Goal: Task Accomplishment & Management: Complete application form

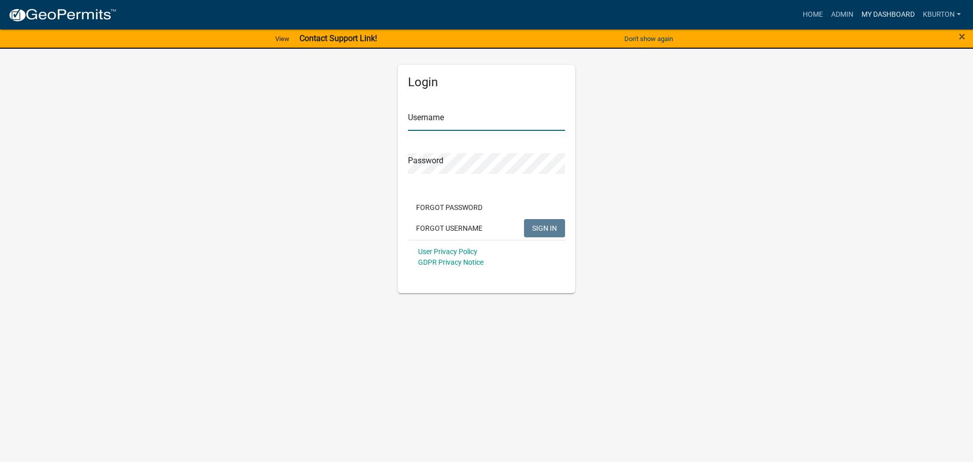
type input "kburton"
click at [876, 13] on link "My Dashboard" at bounding box center [888, 14] width 61 height 19
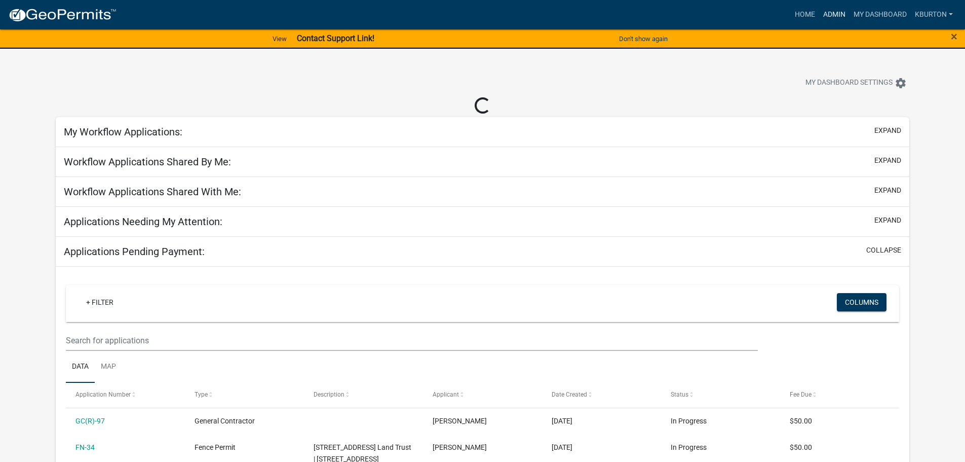
click at [835, 12] on link "Admin" at bounding box center [835, 14] width 30 height 19
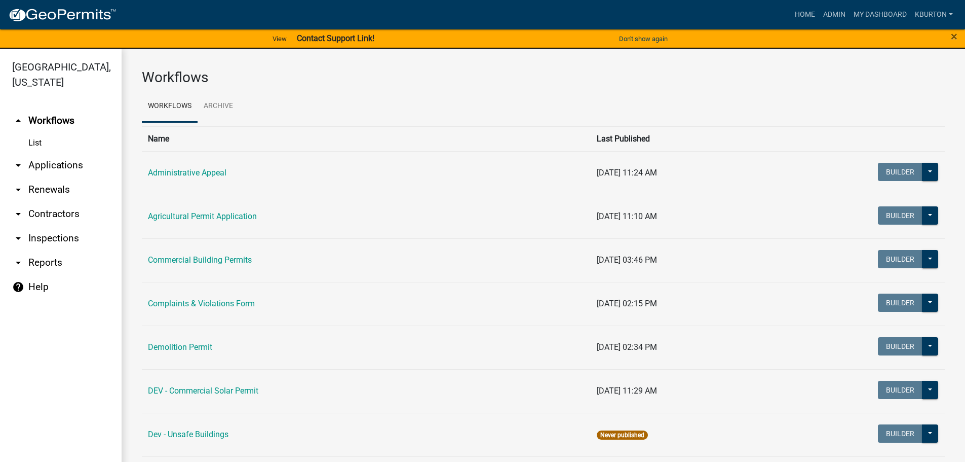
click at [64, 226] on link "arrow_drop_down Inspections" at bounding box center [61, 238] width 122 height 24
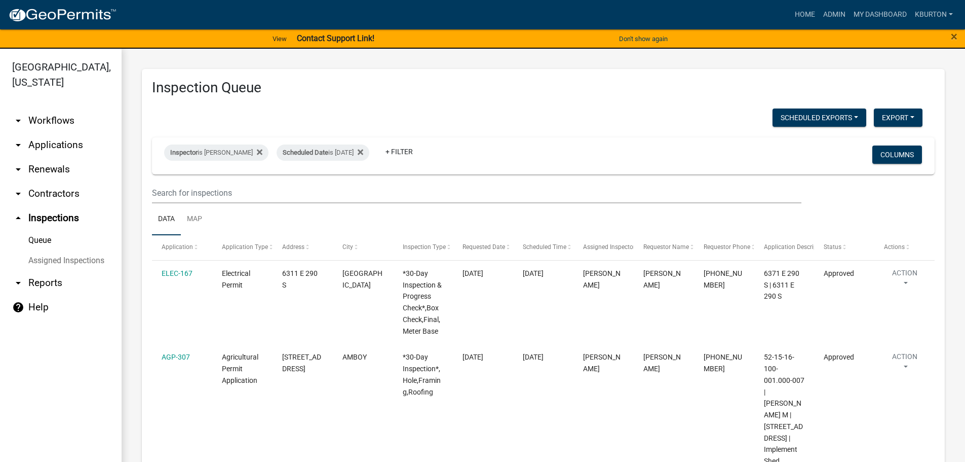
click at [88, 250] on link "Assigned Inspections" at bounding box center [61, 260] width 122 height 20
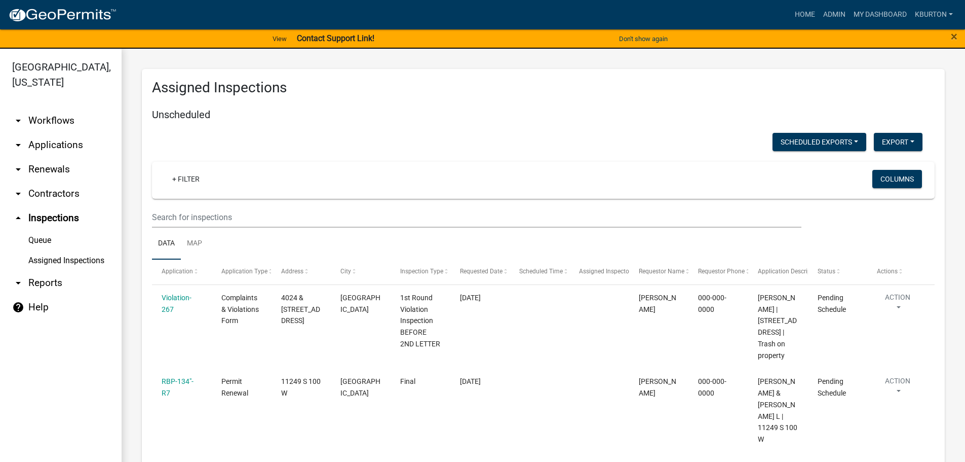
click at [44, 230] on link "Queue" at bounding box center [61, 240] width 122 height 20
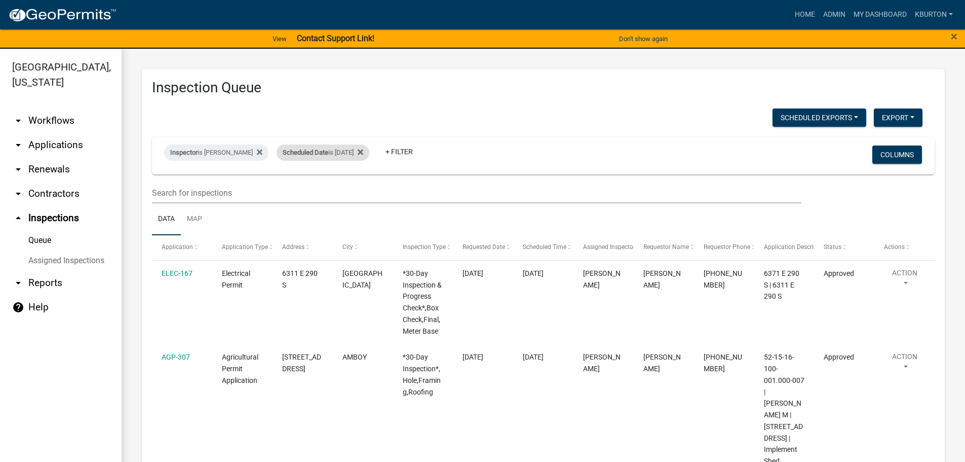
click at [311, 152] on span "Scheduled Date" at bounding box center [306, 152] width 46 height 8
click at [355, 188] on input "[DATE]" at bounding box center [324, 190] width 71 height 21
type input "[DATE]"
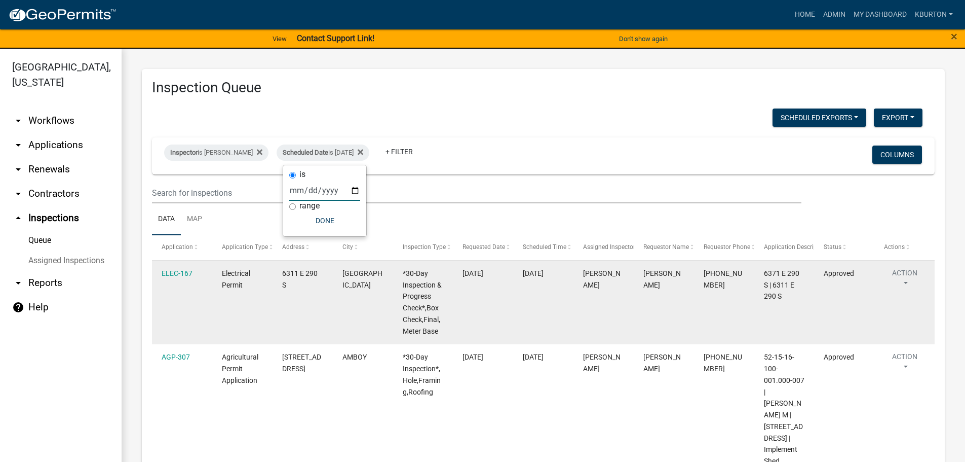
select select "1: 25"
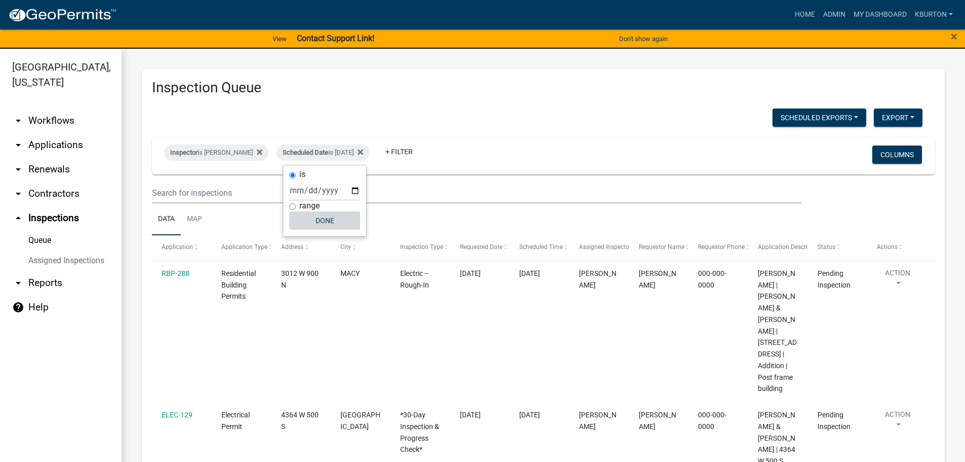
click at [328, 221] on button "Done" at bounding box center [324, 220] width 71 height 18
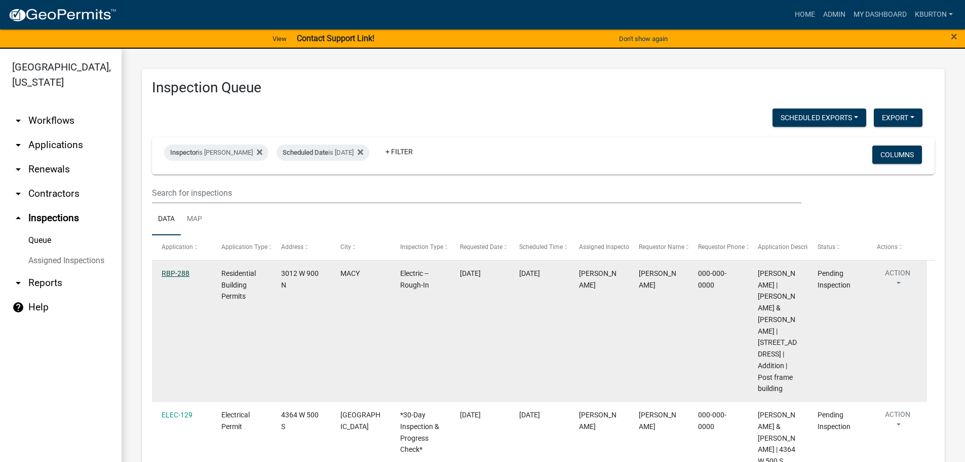
click at [183, 273] on link "RBP-288" at bounding box center [176, 273] width 28 height 8
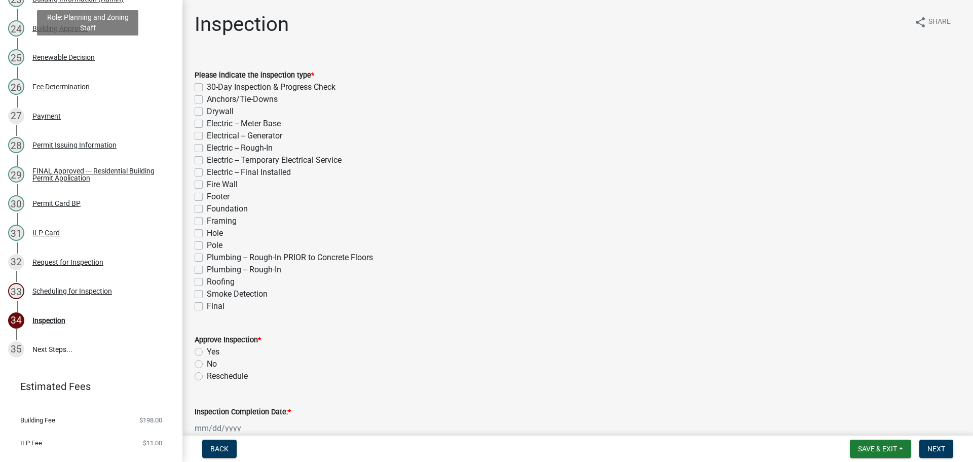
scroll to position [842, 0]
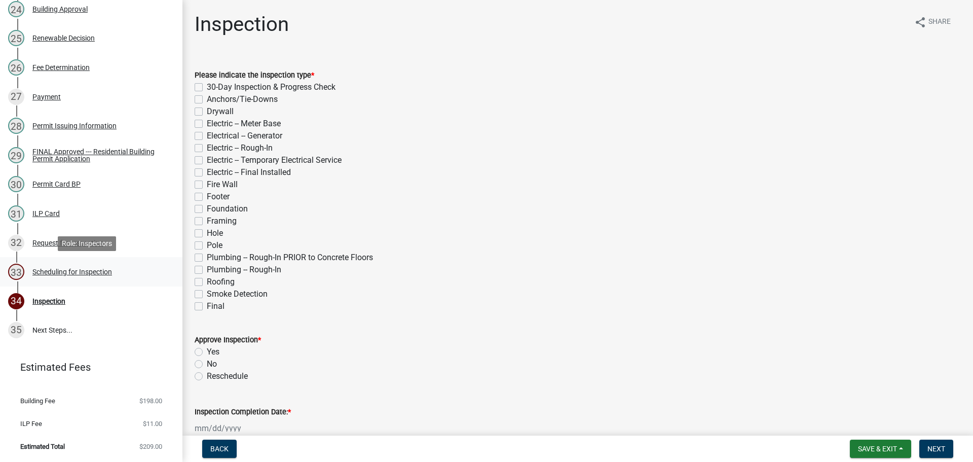
click at [110, 272] on div "Scheduling for Inspection" at bounding box center [72, 271] width 80 height 7
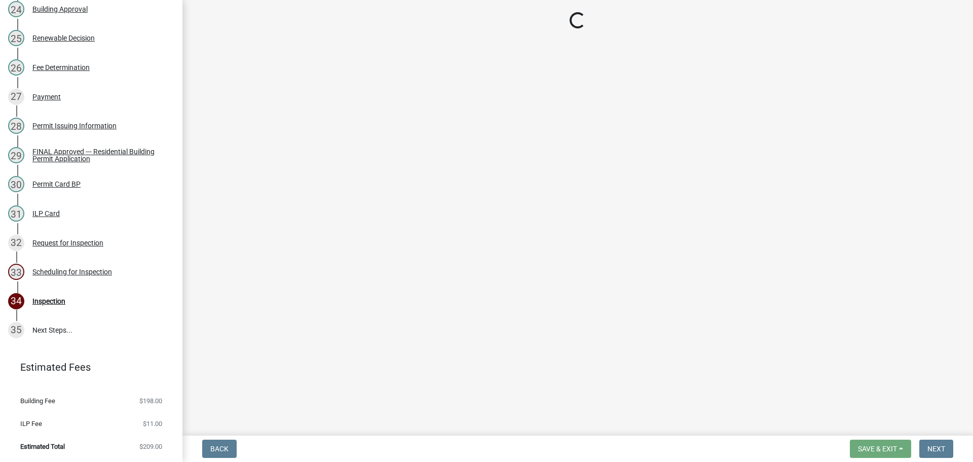
select select "25b75ae6-03c7-4280-9b34-fcf63005d5e5"
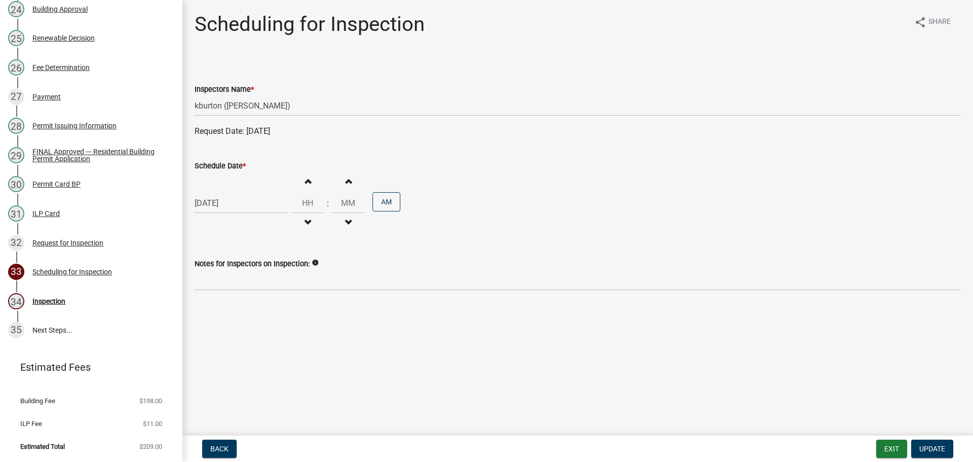
click at [234, 164] on label "Schedule Date *" at bounding box center [220, 166] width 51 height 7
click at [234, 193] on input "[DATE]" at bounding box center [241, 203] width 93 height 21
select select "9"
select select "2025"
click at [240, 288] on div "17" at bounding box center [237, 289] width 16 height 16
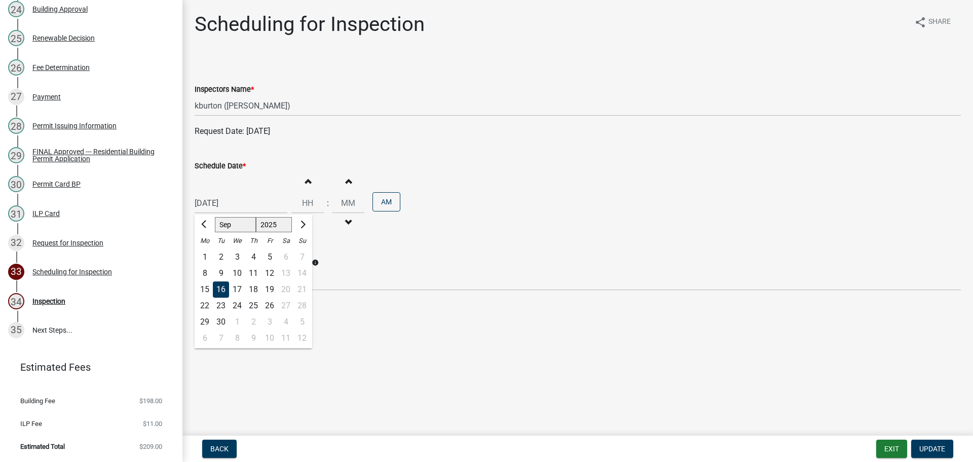
type input "[DATE]"
click at [939, 448] on span "Update" at bounding box center [932, 448] width 26 height 8
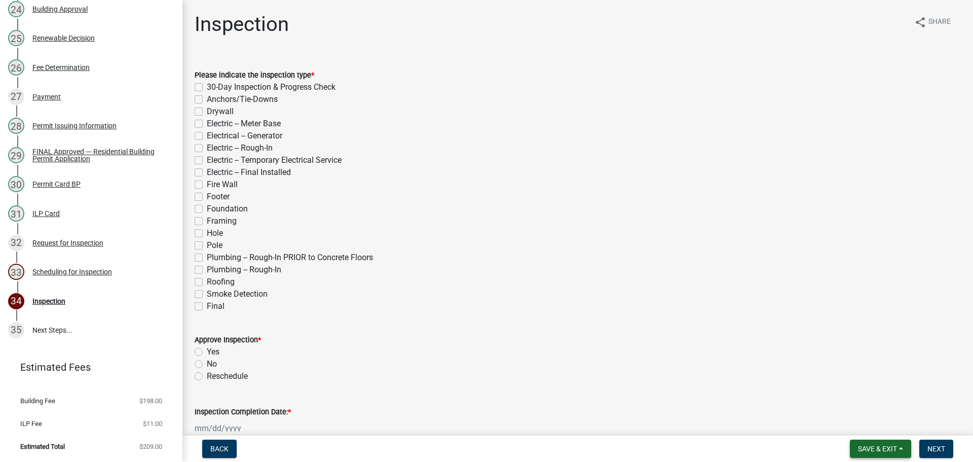
click at [874, 441] on button "Save & Exit" at bounding box center [880, 448] width 61 height 18
click at [862, 421] on button "Save & Exit" at bounding box center [870, 422] width 81 height 24
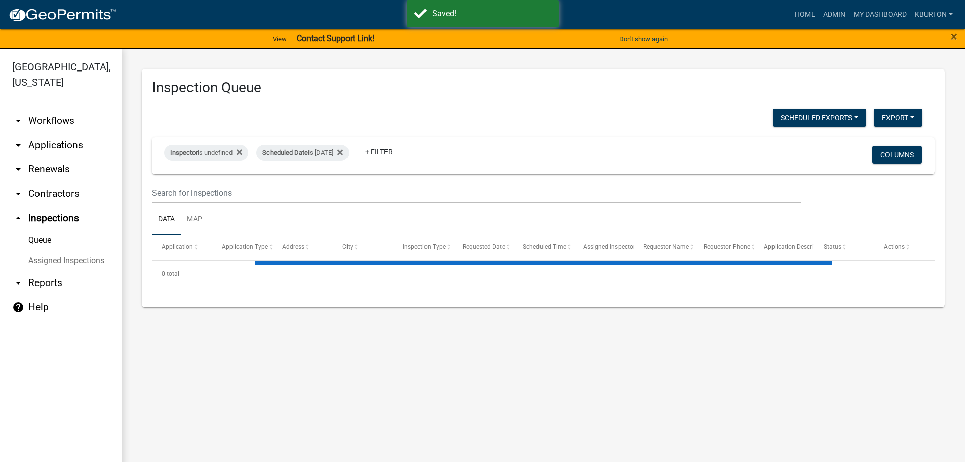
select select "1: 25"
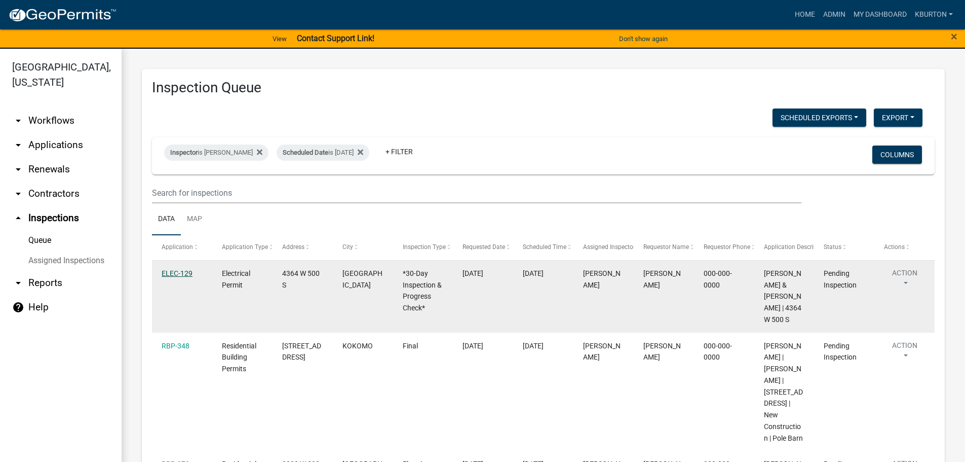
click at [186, 272] on link "ELEC-129" at bounding box center [177, 273] width 31 height 8
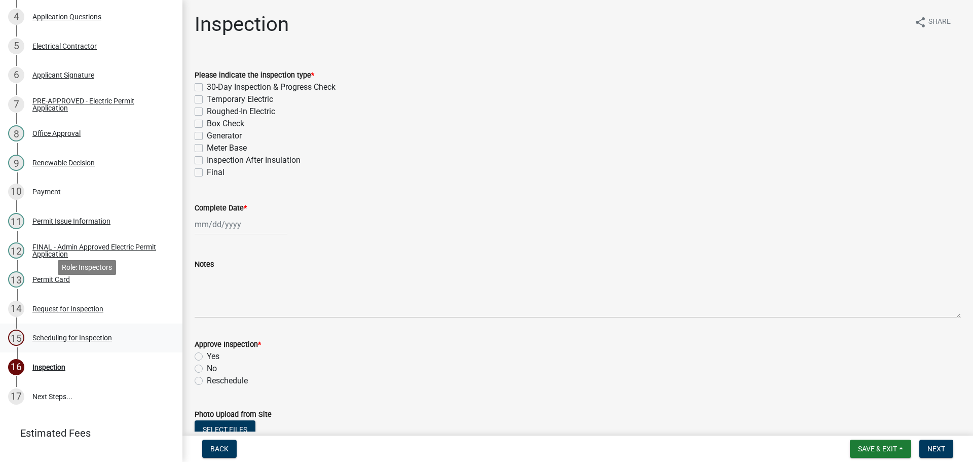
scroll to position [280, 0]
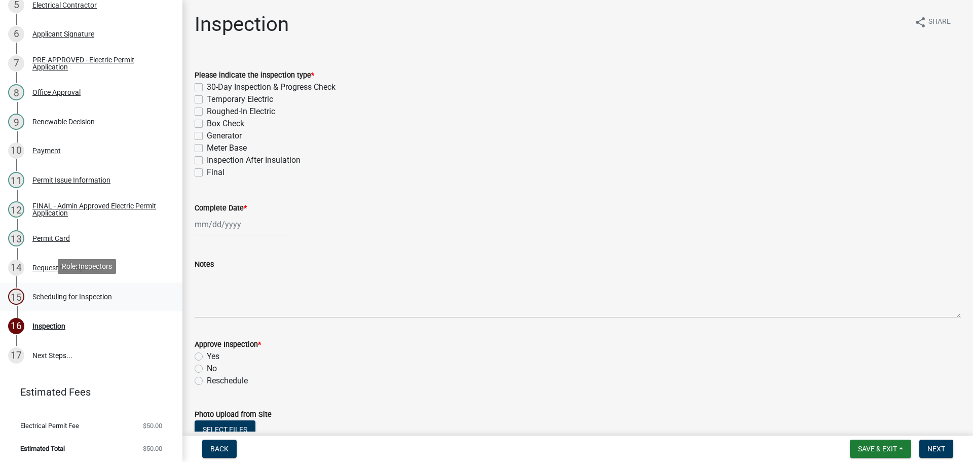
click at [80, 293] on div "Scheduling for Inspection" at bounding box center [72, 296] width 80 height 7
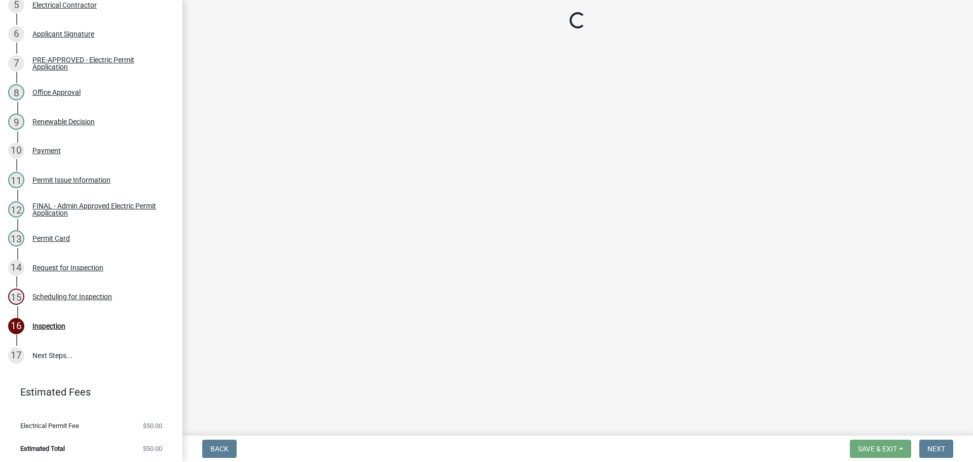
select select "25b75ae6-03c7-4280-9b34-fcf63005d5e5"
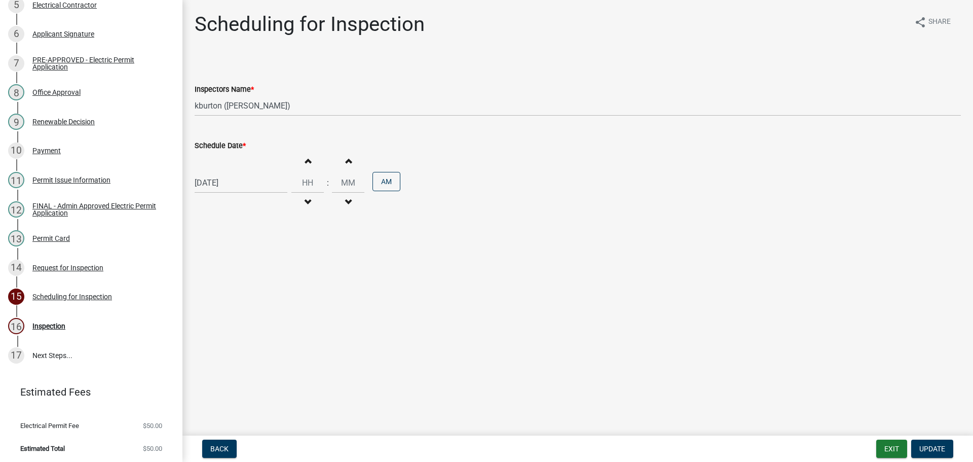
click at [228, 144] on label "Schedule Date *" at bounding box center [220, 145] width 51 height 7
click at [228, 172] on input "[DATE]" at bounding box center [241, 182] width 93 height 21
select select "9"
select select "2025"
click at [256, 301] on div "2" at bounding box center [253, 301] width 16 height 16
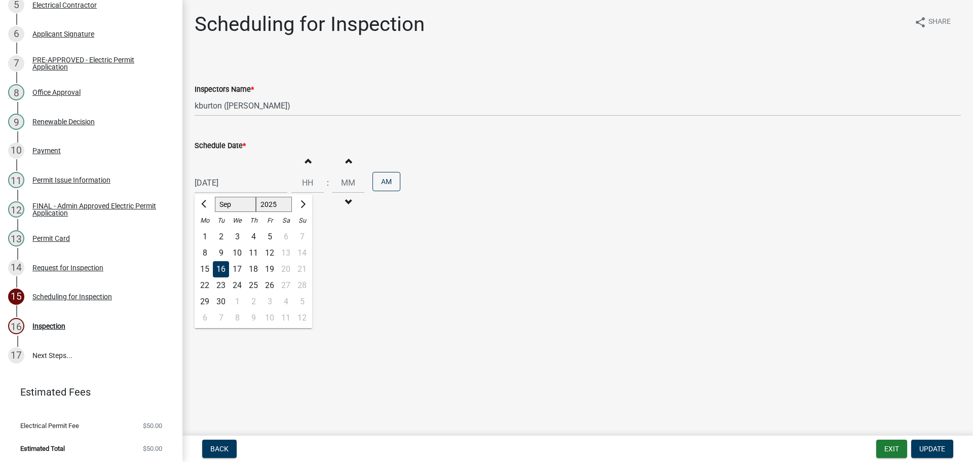
type input "[DATE]"
click at [927, 442] on button "Update" at bounding box center [932, 448] width 42 height 18
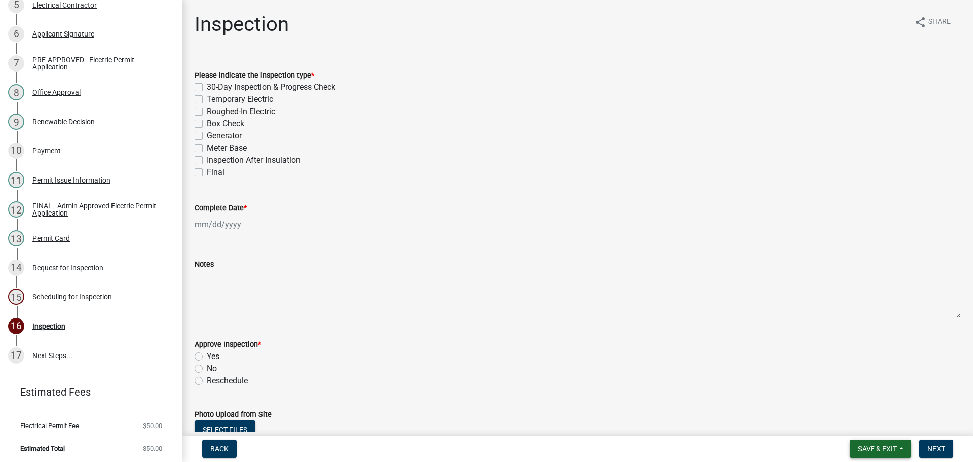
click at [897, 446] on span "Save & Exit" at bounding box center [877, 448] width 39 height 8
click at [884, 427] on button "Save & Exit" at bounding box center [870, 422] width 81 height 24
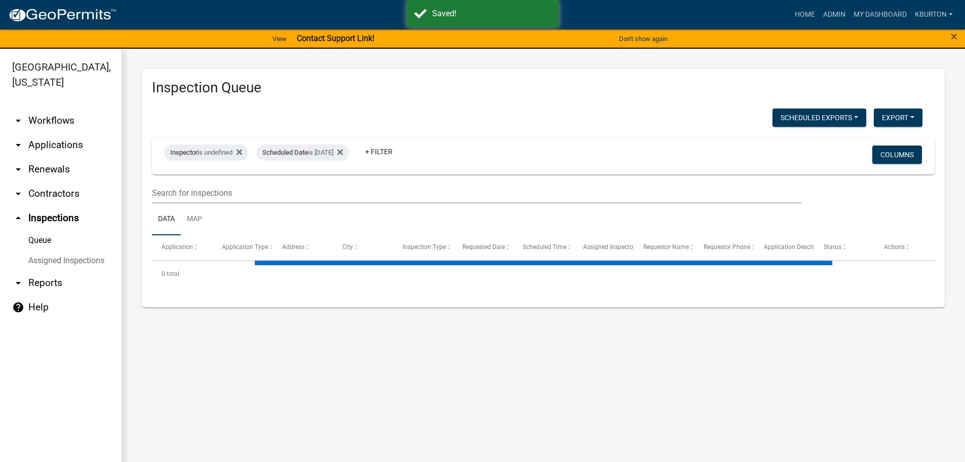
select select "1: 25"
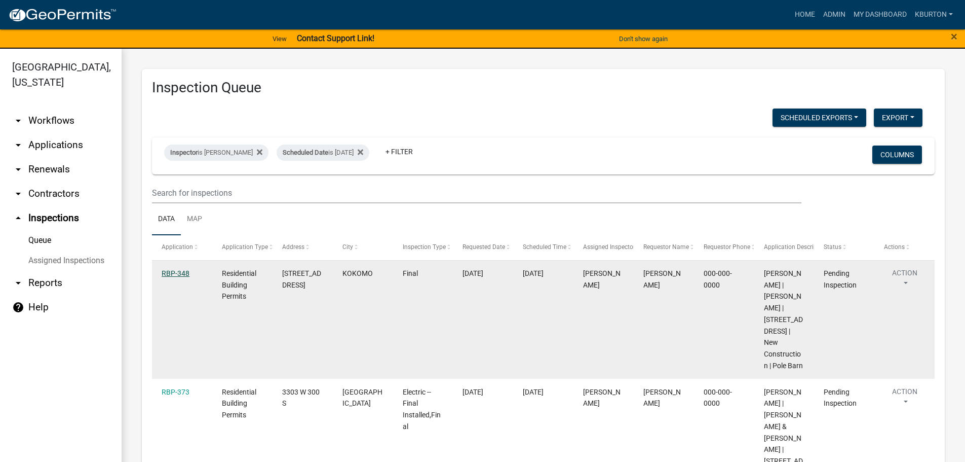
click at [165, 272] on link "RBP-348" at bounding box center [176, 273] width 28 height 8
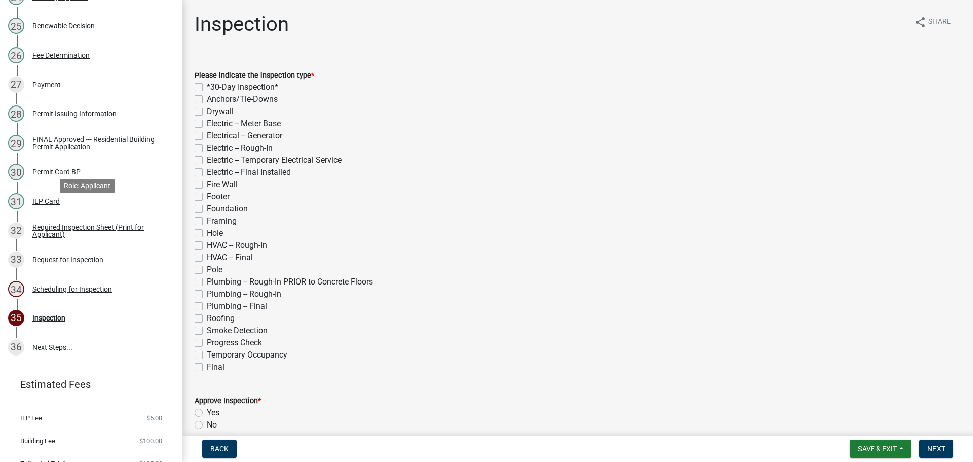
scroll to position [872, 0]
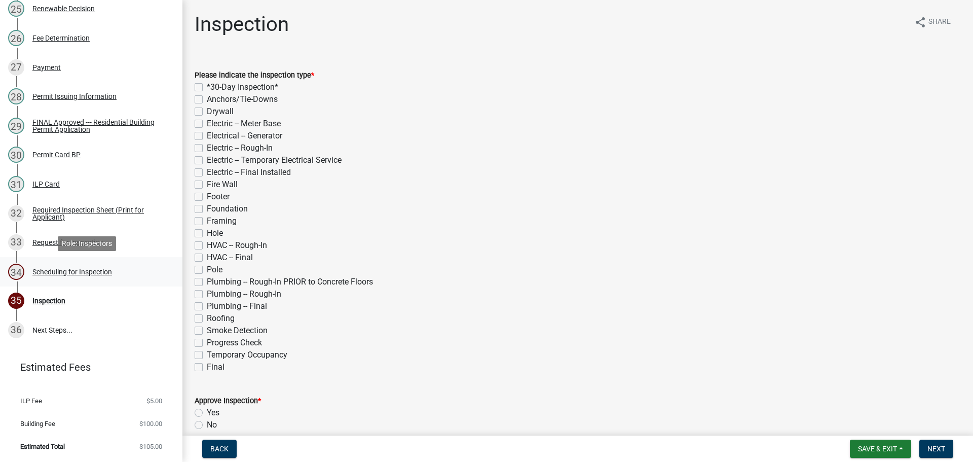
click at [92, 271] on div "Scheduling for Inspection" at bounding box center [72, 271] width 80 height 7
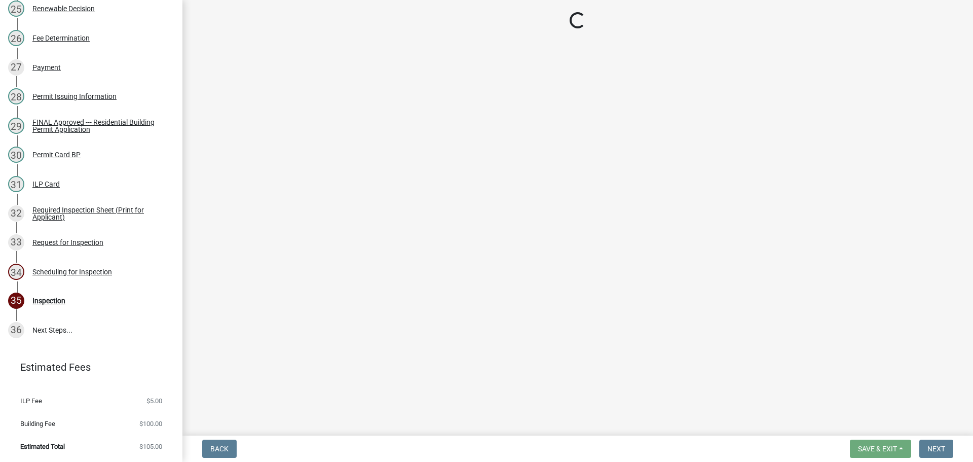
select select "25b75ae6-03c7-4280-9b34-fcf63005d5e5"
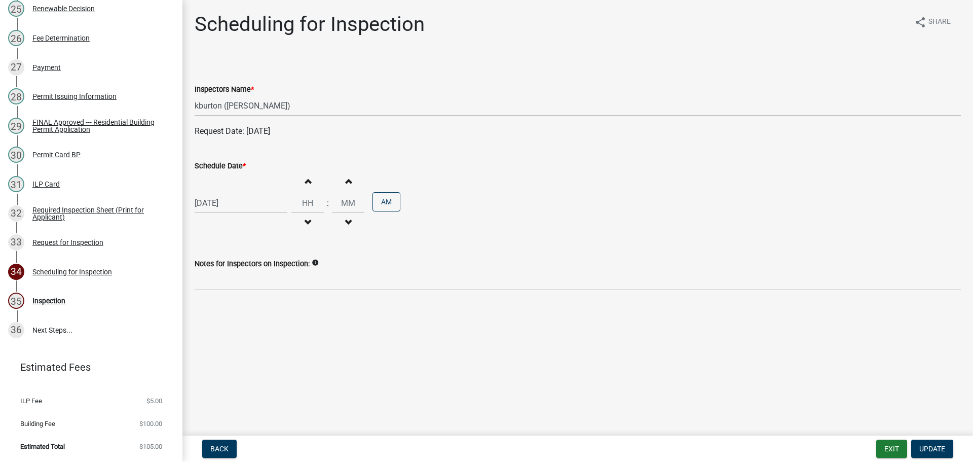
click at [239, 166] on label "Schedule Date *" at bounding box center [220, 166] width 51 height 7
click at [239, 193] on input "[DATE]" at bounding box center [241, 203] width 93 height 21
select select "9"
select select "2025"
click at [236, 321] on div "1" at bounding box center [237, 322] width 16 height 16
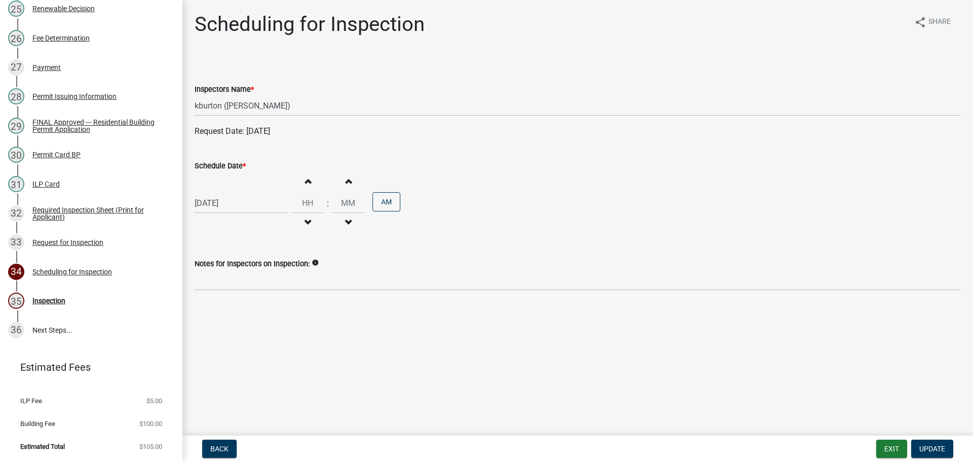
type input "[DATE]"
click at [938, 450] on span "Update" at bounding box center [932, 448] width 26 height 8
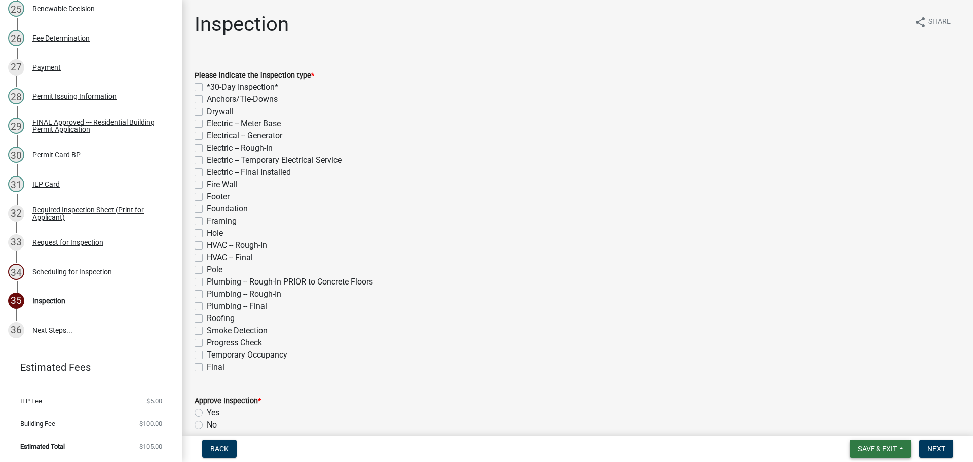
click at [895, 446] on span "Save & Exit" at bounding box center [877, 448] width 39 height 8
click at [884, 426] on button "Save & Exit" at bounding box center [870, 422] width 81 height 24
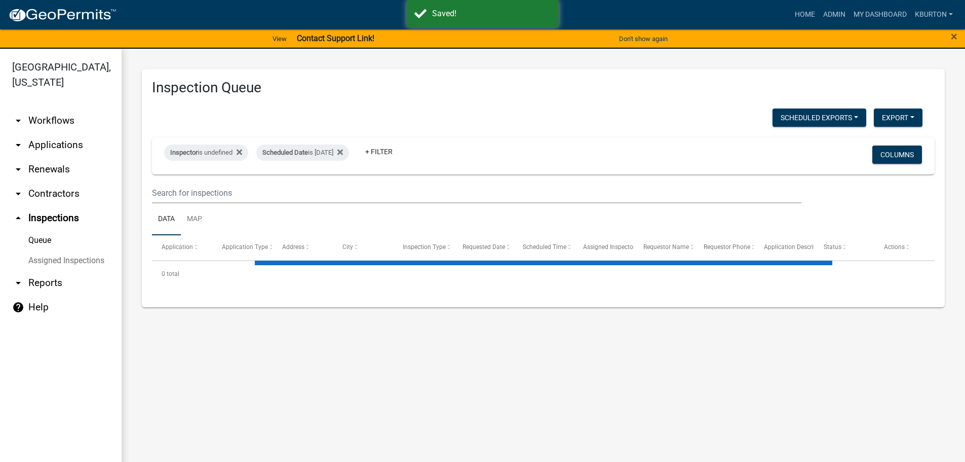
select select "1: 25"
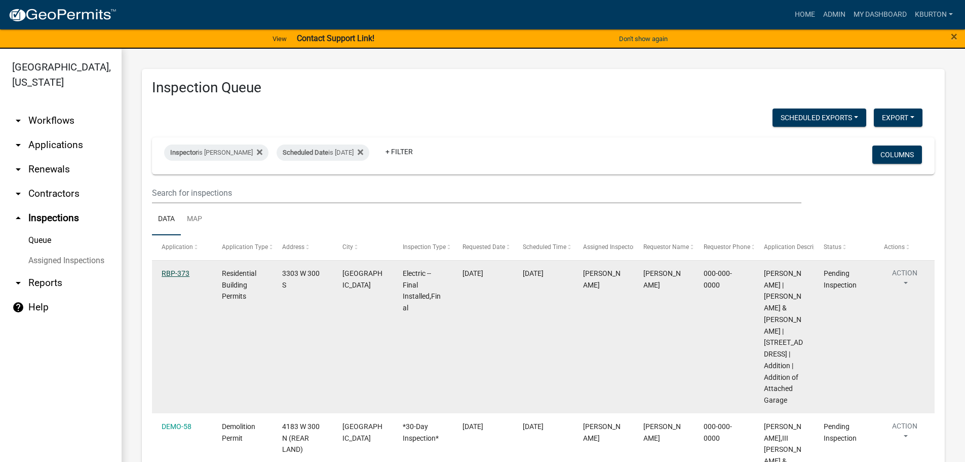
click at [183, 270] on link "RBP-373" at bounding box center [176, 273] width 28 height 8
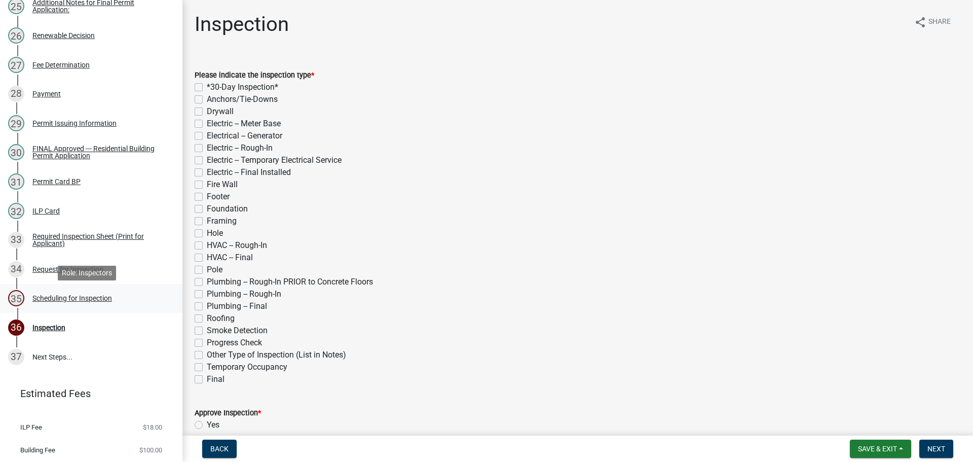
scroll to position [901, 0]
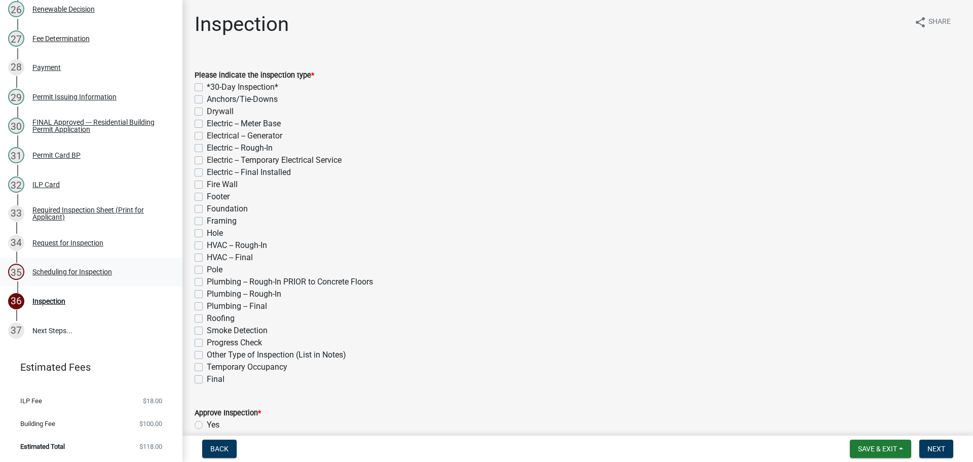
click at [87, 272] on div "Scheduling for Inspection" at bounding box center [72, 271] width 80 height 7
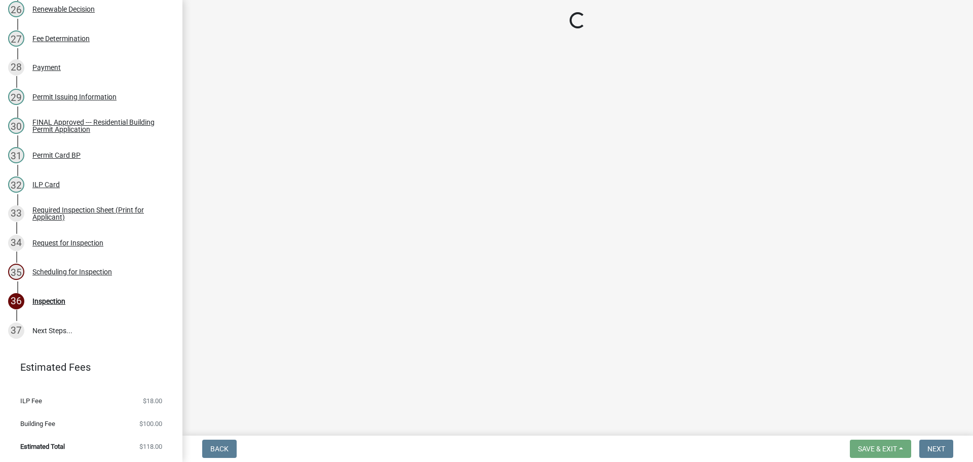
select select "25b75ae6-03c7-4280-9b34-fcf63005d5e5"
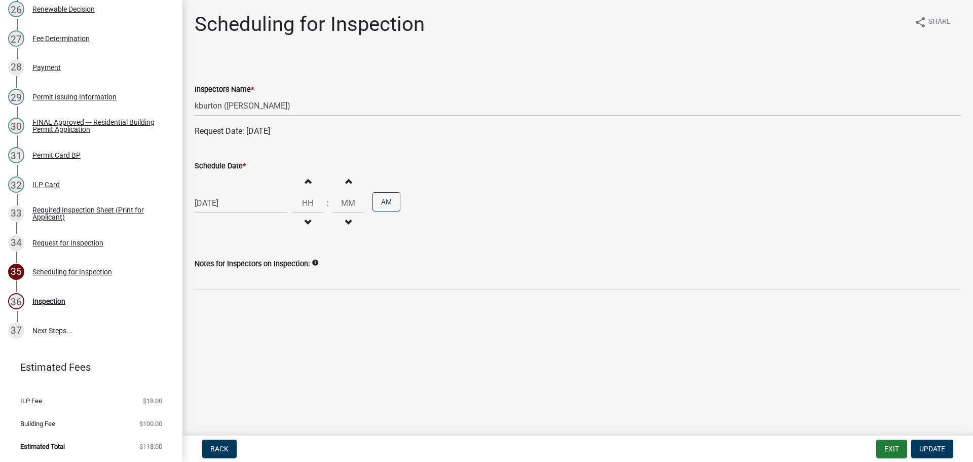
click at [221, 165] on label "Schedule Date *" at bounding box center [220, 166] width 51 height 7
click at [221, 193] on input "[DATE]" at bounding box center [241, 203] width 93 height 21
select select "9"
select select "2025"
click at [240, 303] on div "24" at bounding box center [237, 305] width 16 height 16
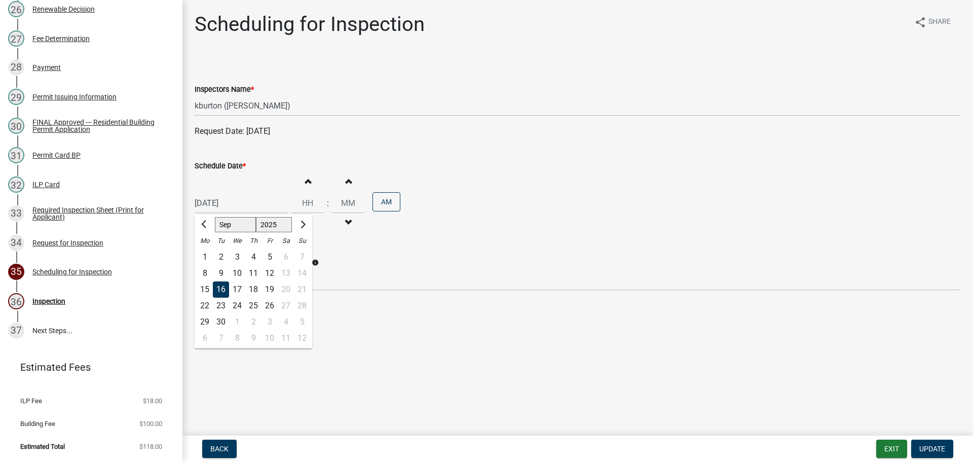
type input "[DATE]"
click at [928, 445] on span "Update" at bounding box center [932, 448] width 26 height 8
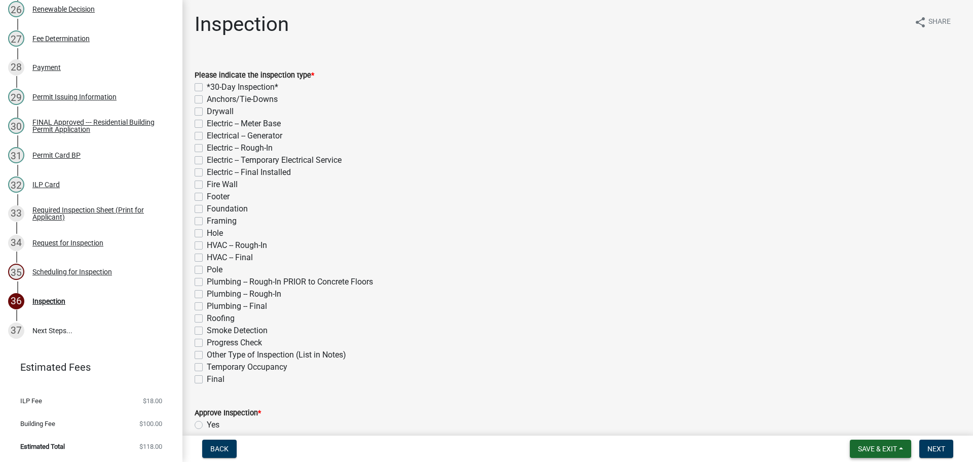
click at [877, 444] on span "Save & Exit" at bounding box center [877, 448] width 39 height 8
click at [871, 427] on button "Save & Exit" at bounding box center [870, 422] width 81 height 24
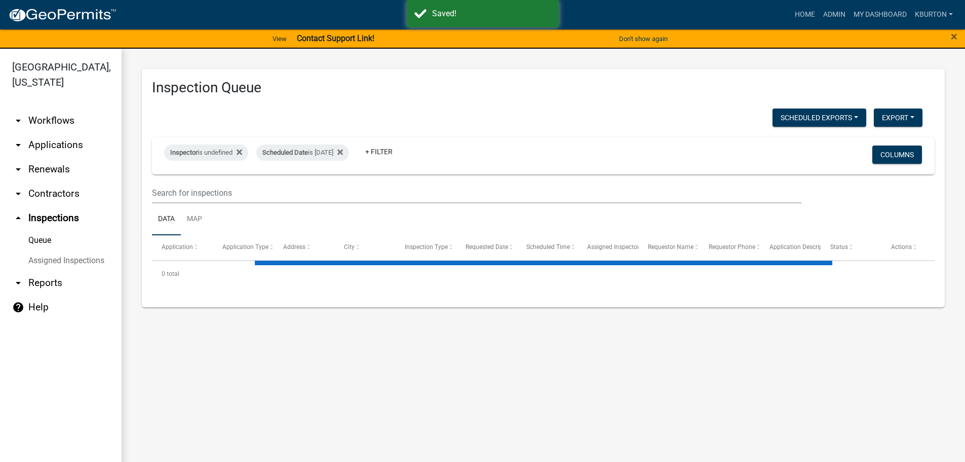
select select "1: 25"
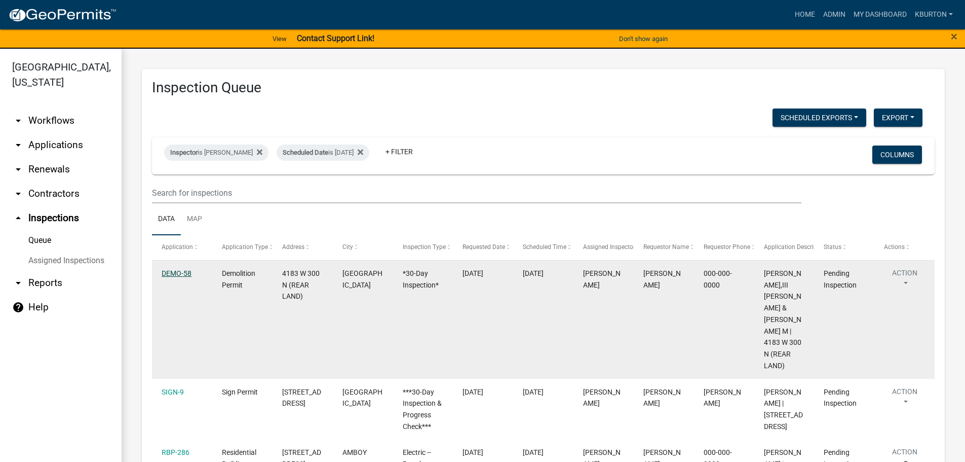
click at [175, 272] on link "DEMO-58" at bounding box center [177, 273] width 30 height 8
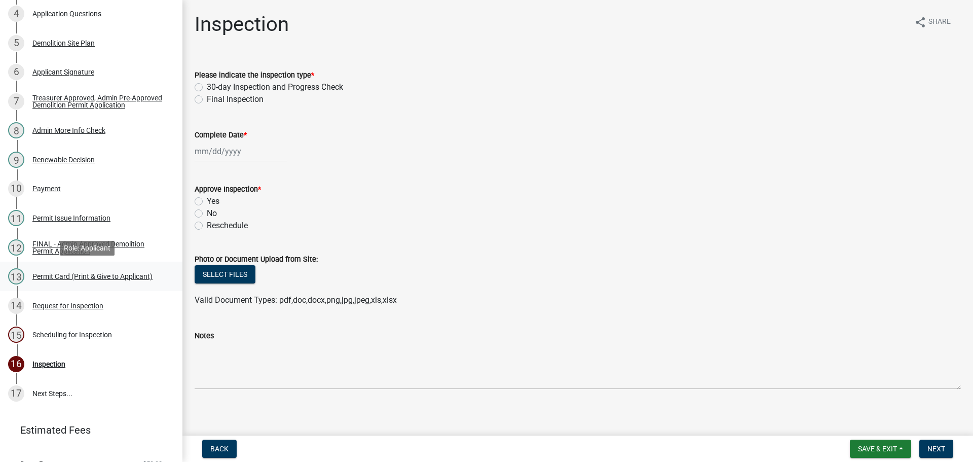
scroll to position [280, 0]
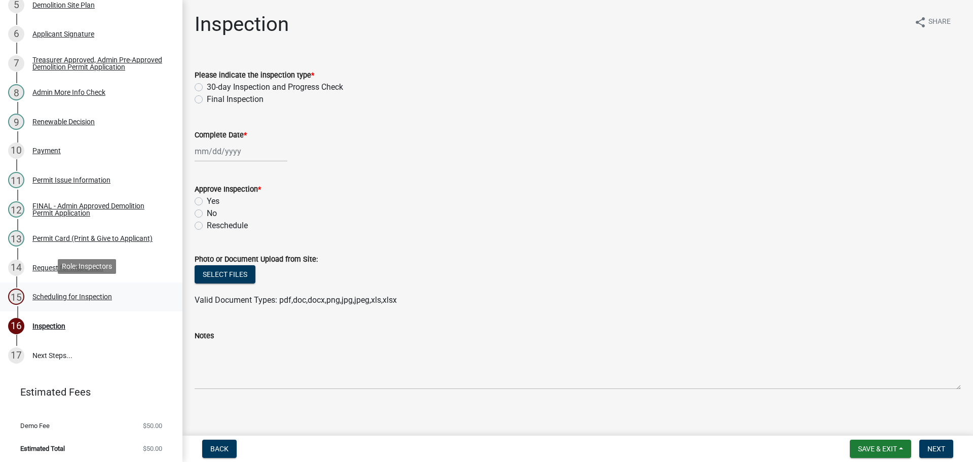
click at [65, 297] on div "Scheduling for Inspection" at bounding box center [72, 296] width 80 height 7
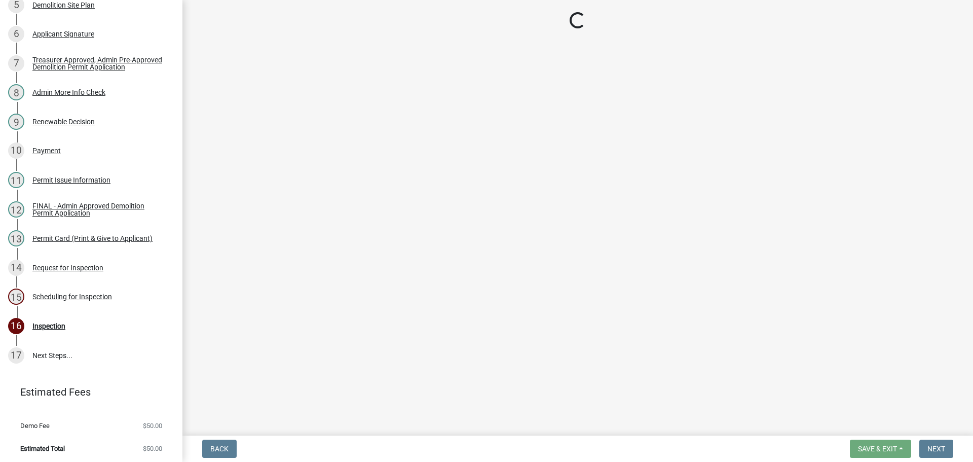
select select "25b75ae6-03c7-4280-9b34-fcf63005d5e5"
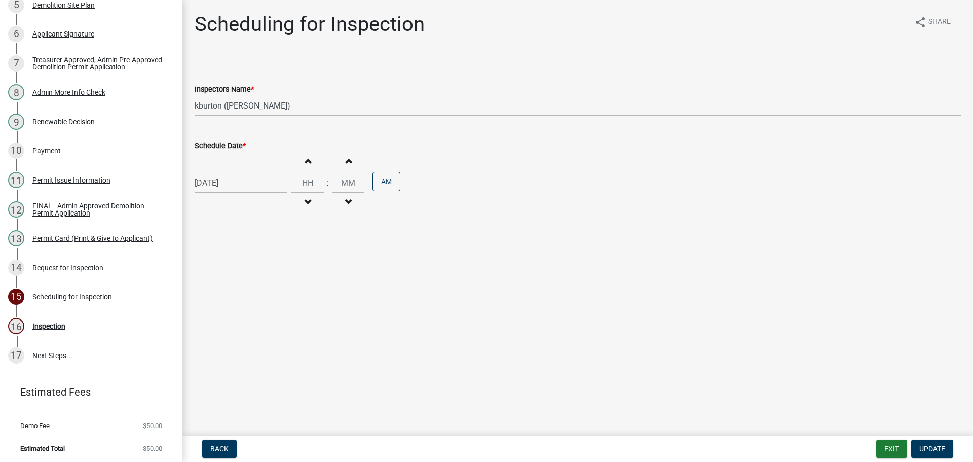
click at [204, 143] on label "Schedule Date *" at bounding box center [220, 145] width 51 height 7
click at [204, 172] on input "[DATE]" at bounding box center [241, 182] width 93 height 21
select select "9"
select select "2025"
click at [229, 205] on select "Jan Feb Mar Apr May Jun [DATE] Aug Sep Oct Nov Dec" at bounding box center [235, 204] width 41 height 15
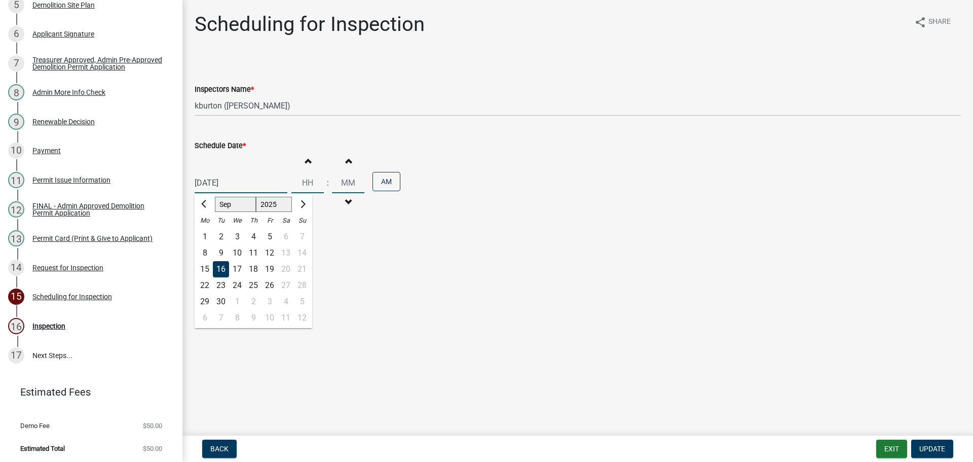
select select "10"
click at [215, 197] on select "Jan Feb Mar Apr May Jun [DATE] Aug Sep Oct Nov Dec" at bounding box center [235, 204] width 41 height 15
click at [225, 270] on div "14" at bounding box center [221, 269] width 16 height 16
type input "[DATE]"
click at [933, 446] on span "Update" at bounding box center [932, 448] width 26 height 8
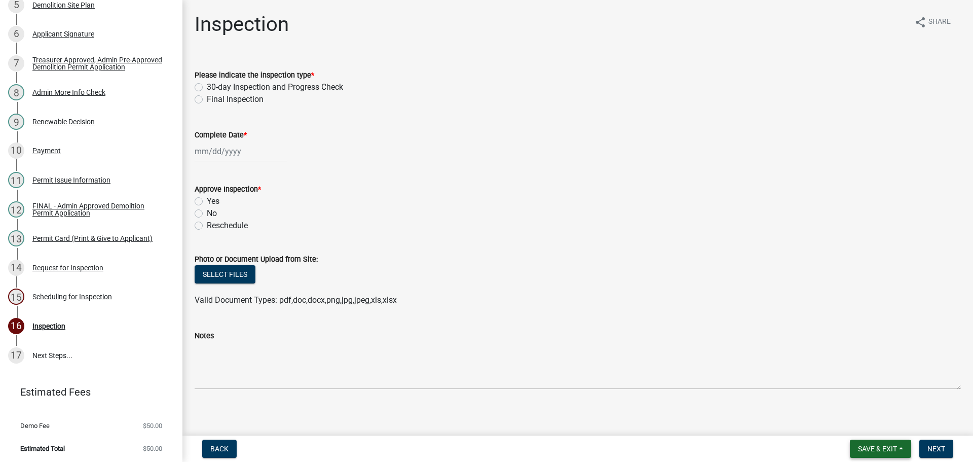
click at [862, 445] on span "Save & Exit" at bounding box center [877, 448] width 39 height 8
click at [862, 424] on button "Save & Exit" at bounding box center [870, 422] width 81 height 24
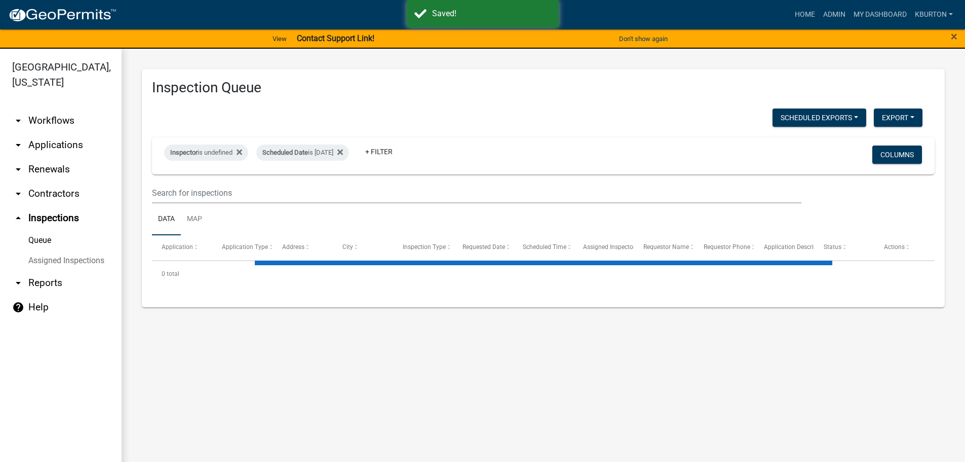
select select "1: 25"
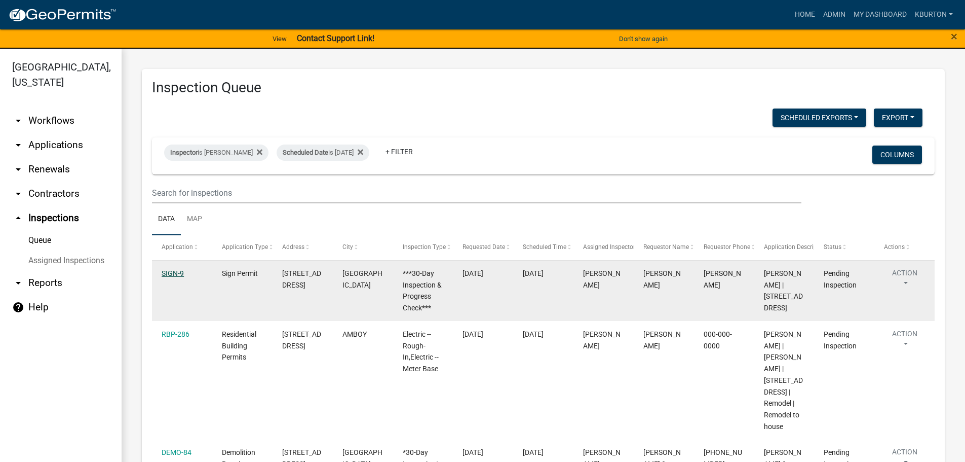
click at [166, 269] on link "SIGN-9" at bounding box center [173, 273] width 22 height 8
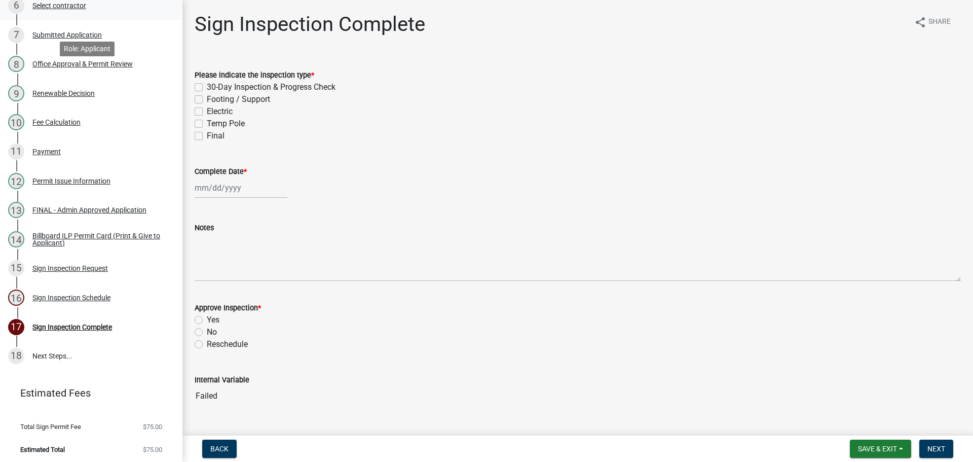
scroll to position [309, 0]
click at [88, 293] on div "Sign Inspection Schedule" at bounding box center [71, 296] width 78 height 7
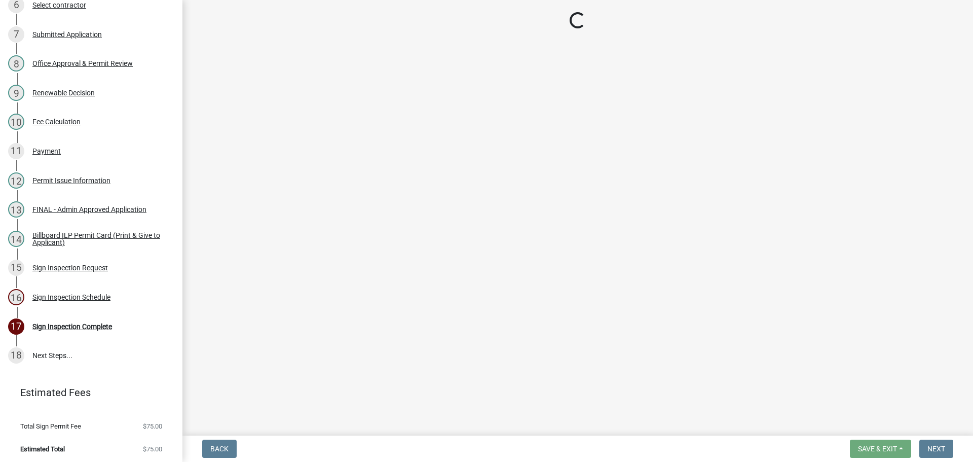
select select "25b75ae6-03c7-4280-9b34-fcf63005d5e5"
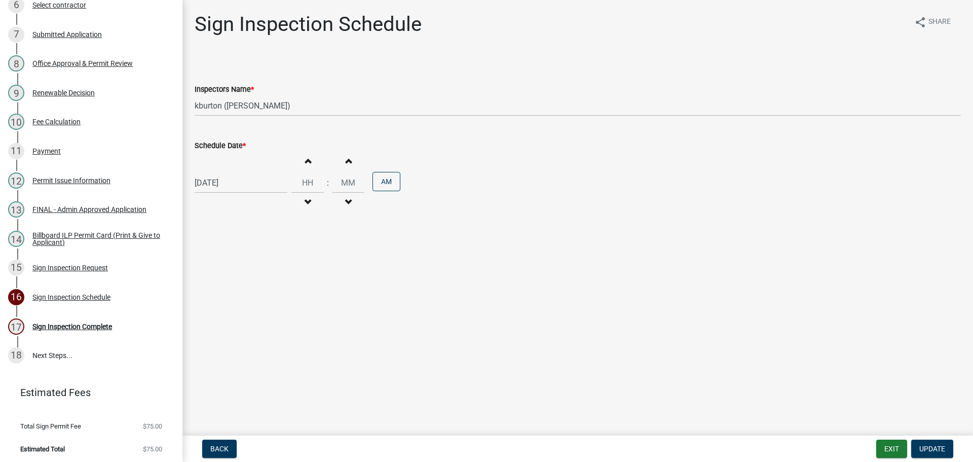
click at [222, 147] on label "Schedule Date *" at bounding box center [220, 145] width 51 height 7
click at [222, 172] on input "[DATE]" at bounding box center [241, 182] width 93 height 21
select select "9"
select select "2025"
click at [254, 267] on div "18" at bounding box center [253, 269] width 16 height 16
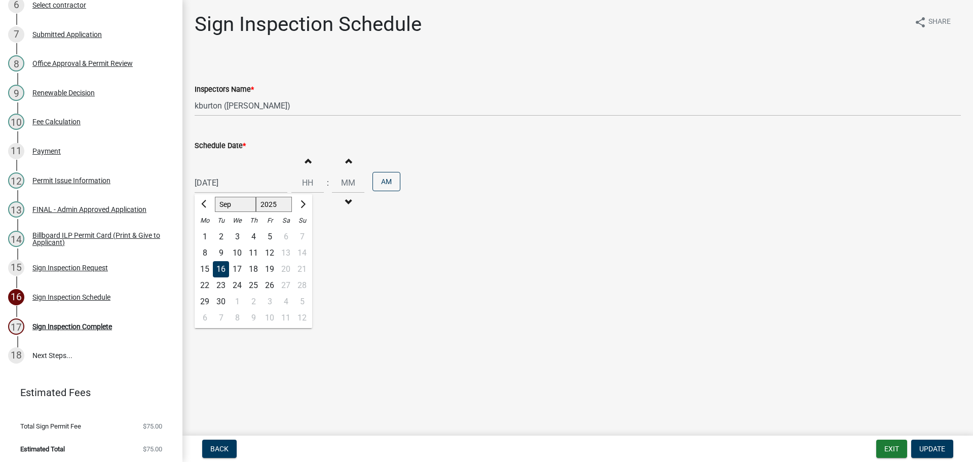
type input "[DATE]"
click at [928, 448] on span "Update" at bounding box center [932, 448] width 26 height 8
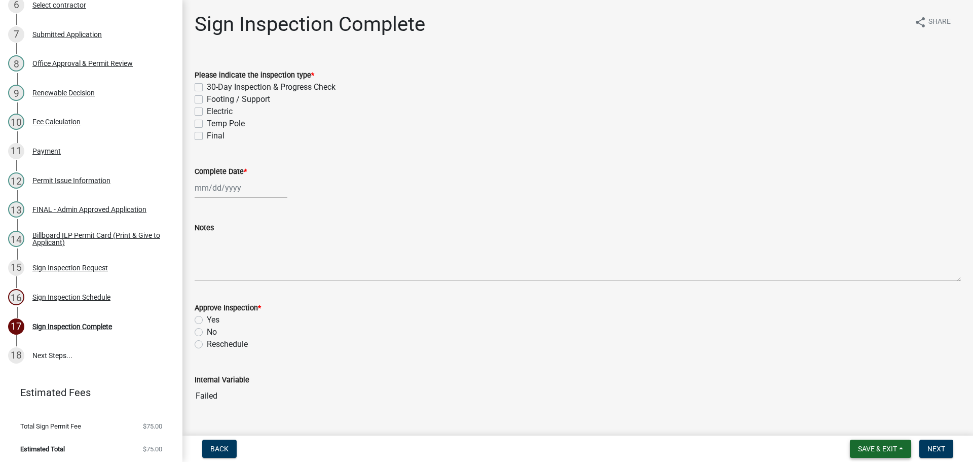
click at [874, 442] on button "Save & Exit" at bounding box center [880, 448] width 61 height 18
click at [875, 425] on button "Save & Exit" at bounding box center [870, 422] width 81 height 24
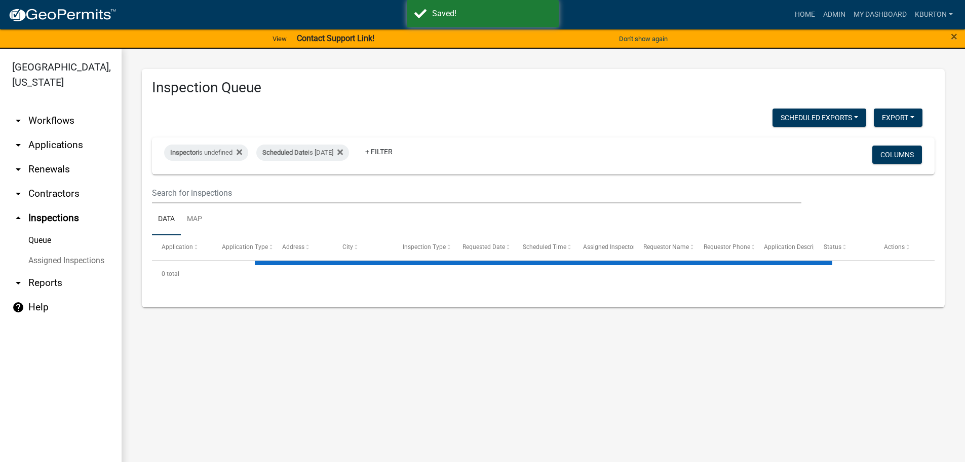
select select "1: 25"
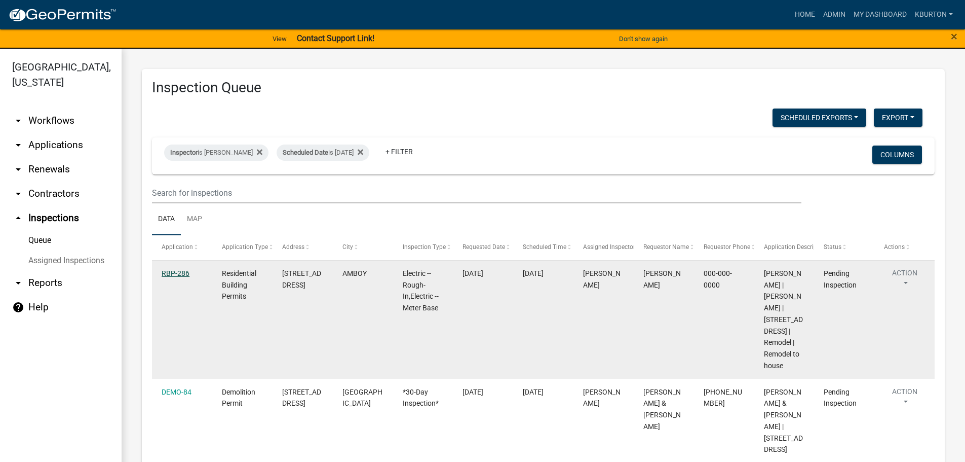
click at [177, 272] on link "RBP-286" at bounding box center [176, 273] width 28 height 8
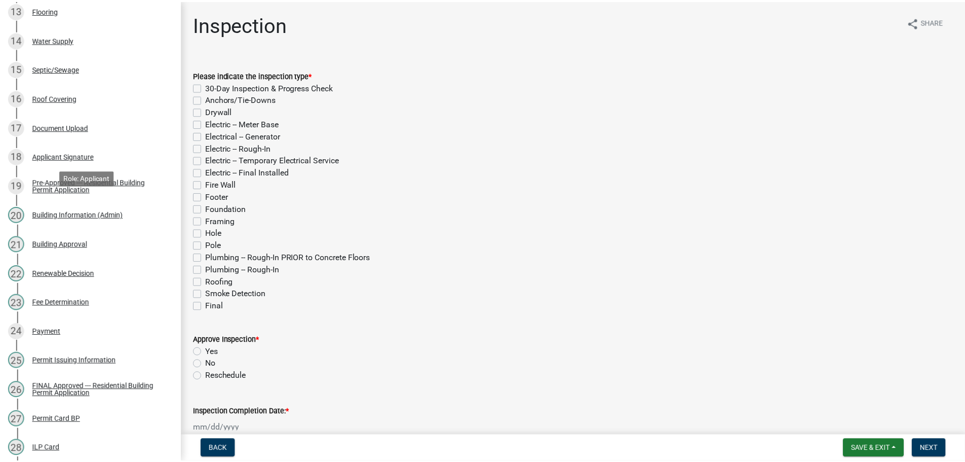
scroll to position [659, 0]
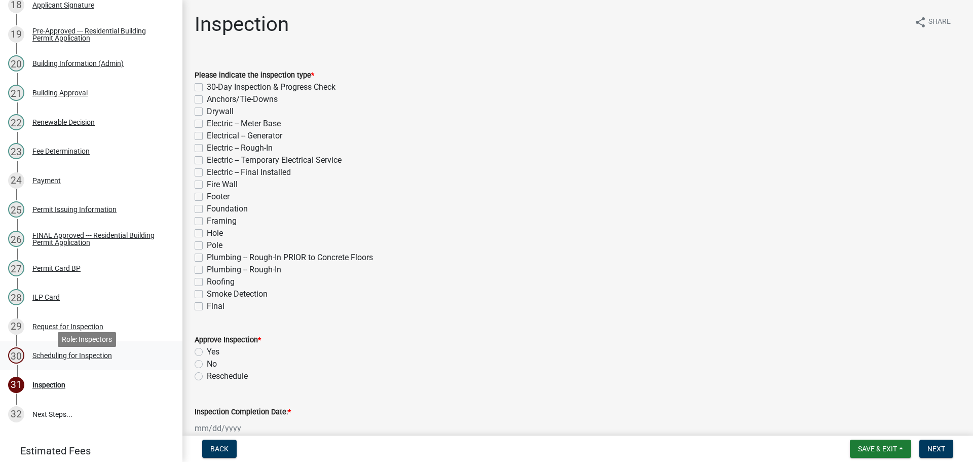
click at [87, 359] on div "Scheduling for Inspection" at bounding box center [72, 355] width 80 height 7
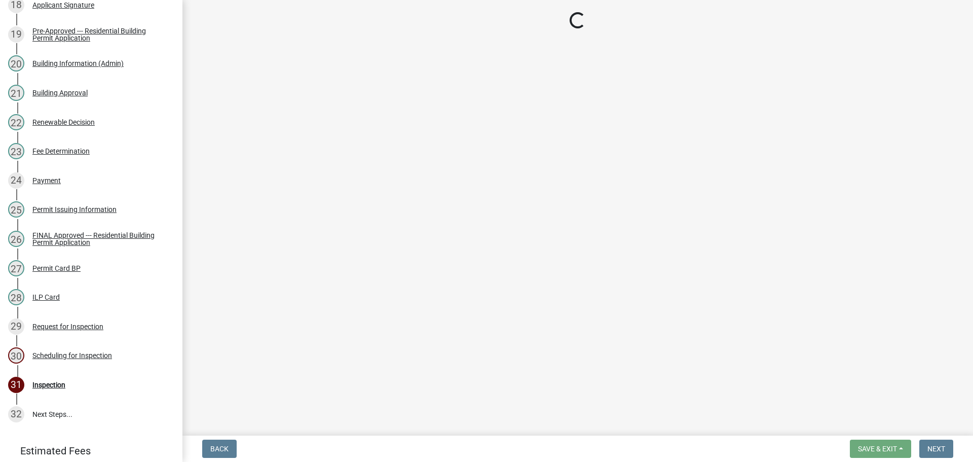
select select "25b75ae6-03c7-4280-9b34-fcf63005d5e5"
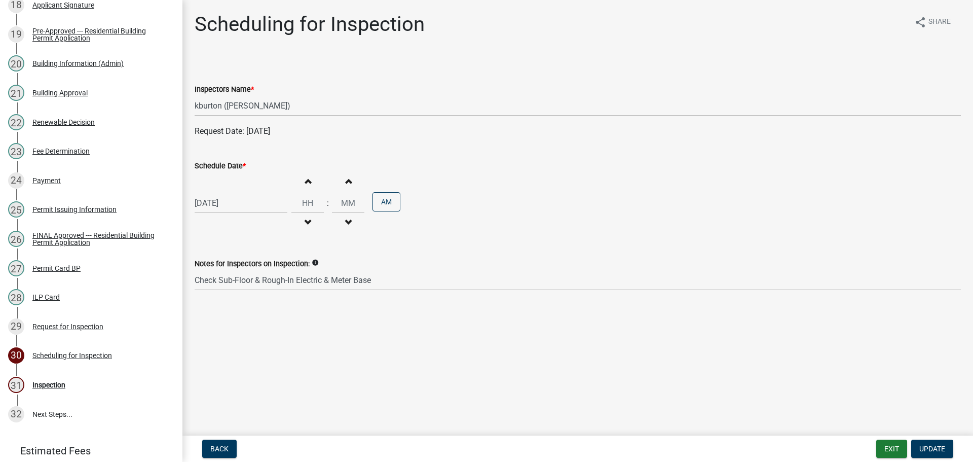
click at [218, 169] on label "Schedule Date *" at bounding box center [220, 166] width 51 height 7
click at [218, 193] on input "[DATE]" at bounding box center [241, 203] width 93 height 21
select select "9"
select select "2025"
click at [218, 307] on div "23" at bounding box center [221, 305] width 16 height 16
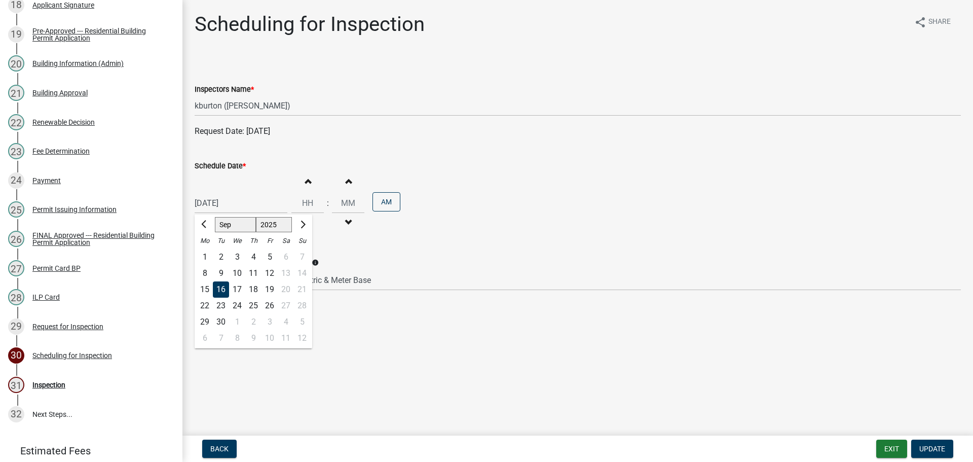
type input "[DATE]"
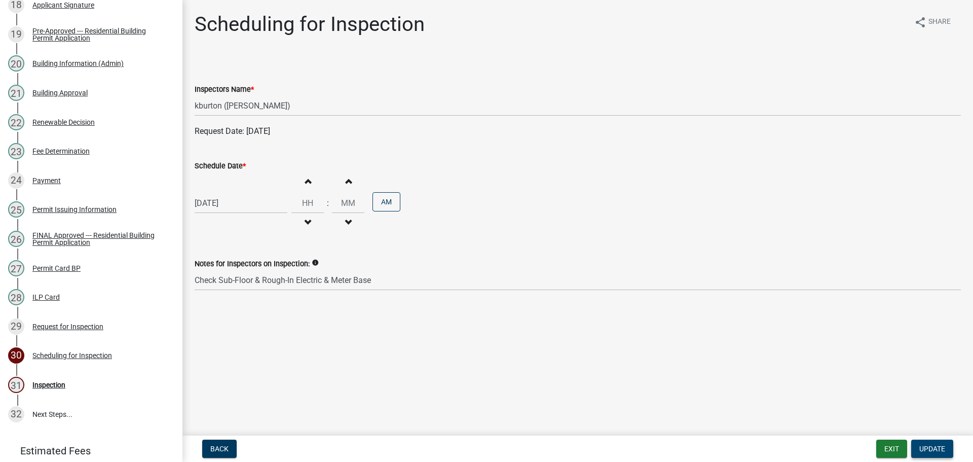
click at [927, 450] on span "Update" at bounding box center [932, 448] width 26 height 8
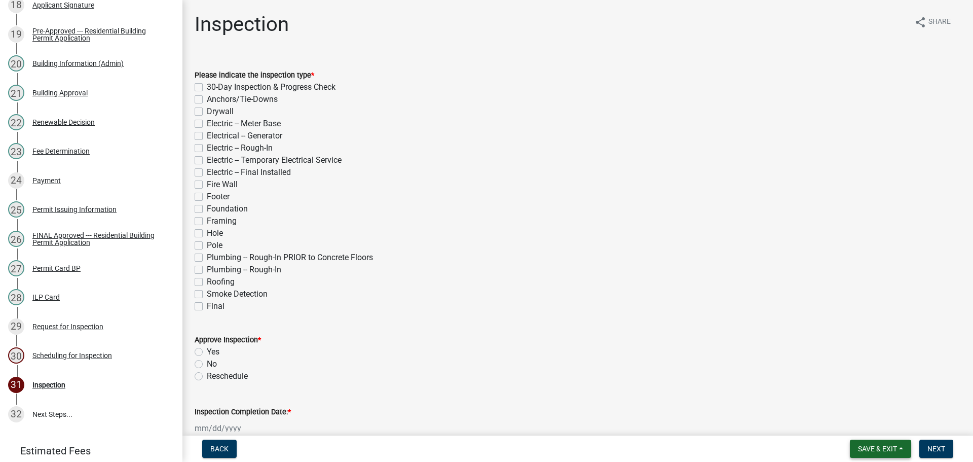
click at [888, 444] on span "Save & Exit" at bounding box center [877, 448] width 39 height 8
click at [883, 424] on button "Save & Exit" at bounding box center [870, 422] width 81 height 24
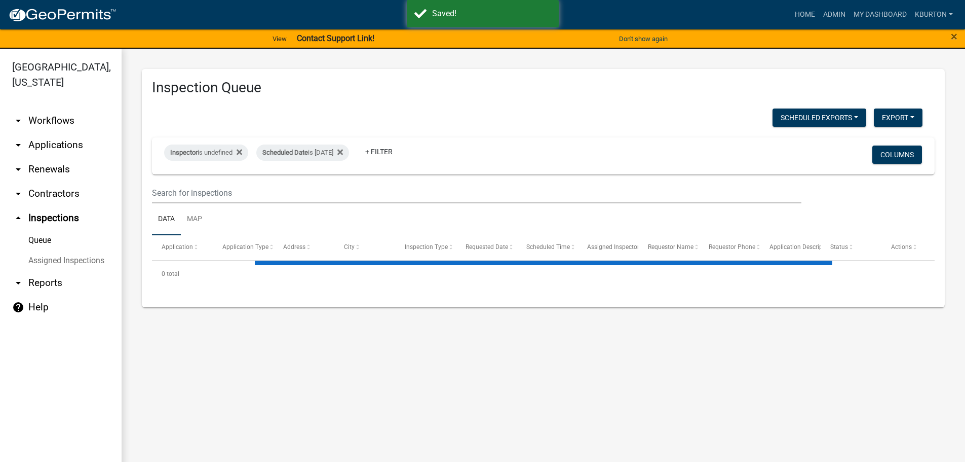
select select "1: 25"
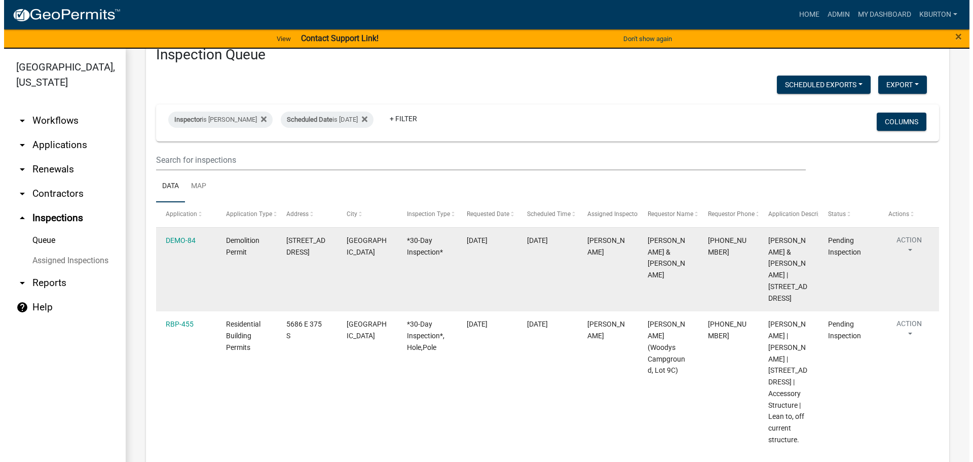
scroll to position [51, 0]
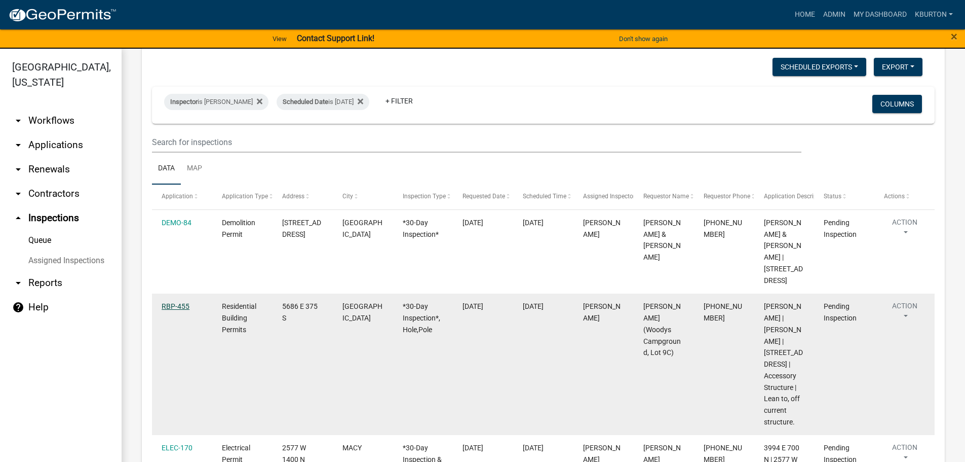
click at [180, 302] on link "RBP-455" at bounding box center [176, 306] width 28 height 8
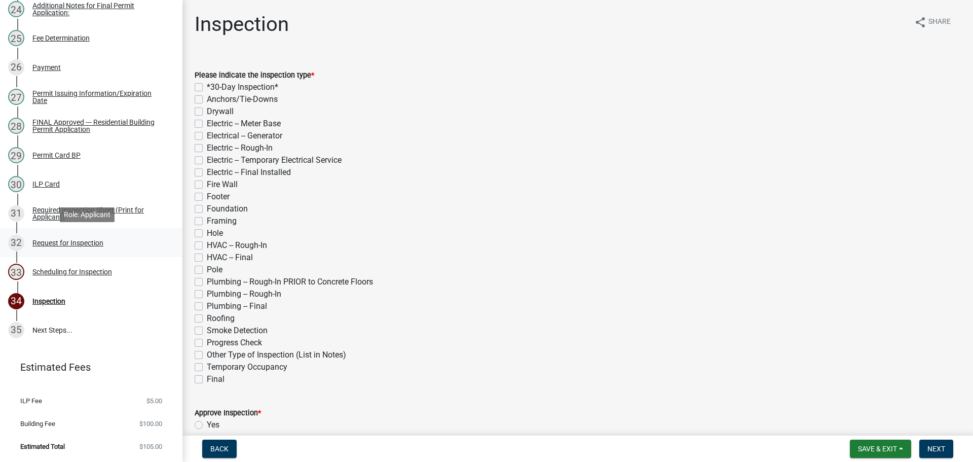
scroll to position [842, 0]
click at [84, 268] on div "Scheduling for Inspection" at bounding box center [72, 271] width 80 height 7
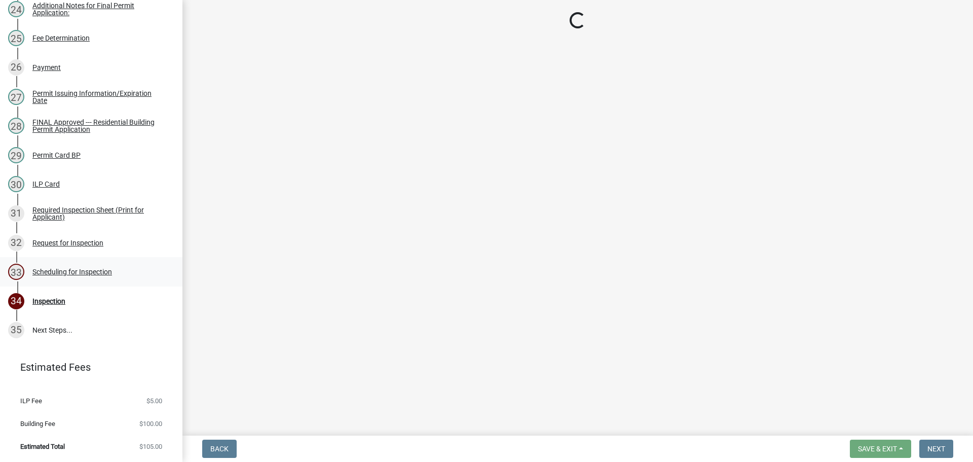
select select "25b75ae6-03c7-4280-9b34-fcf63005d5e5"
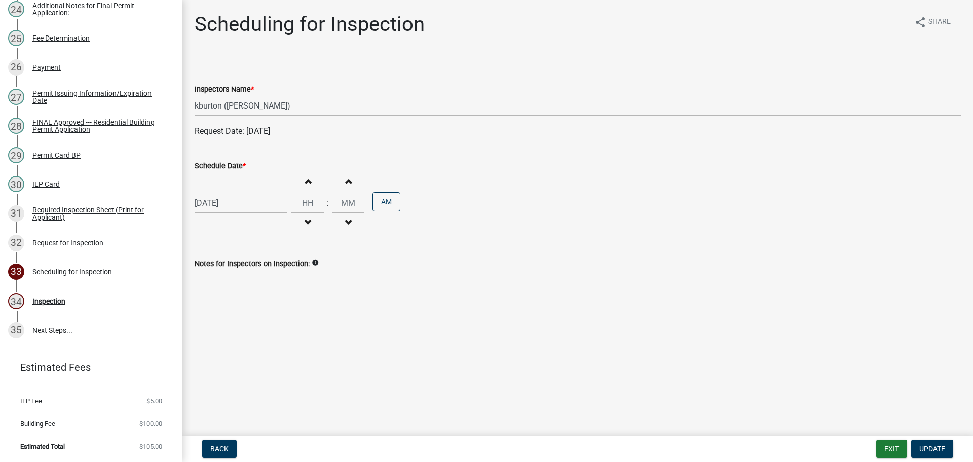
click at [231, 168] on label "Schedule Date *" at bounding box center [220, 166] width 51 height 7
click at [231, 193] on input "[DATE]" at bounding box center [241, 203] width 93 height 21
select select "9"
select select "2025"
click at [256, 308] on div "25" at bounding box center [253, 305] width 16 height 16
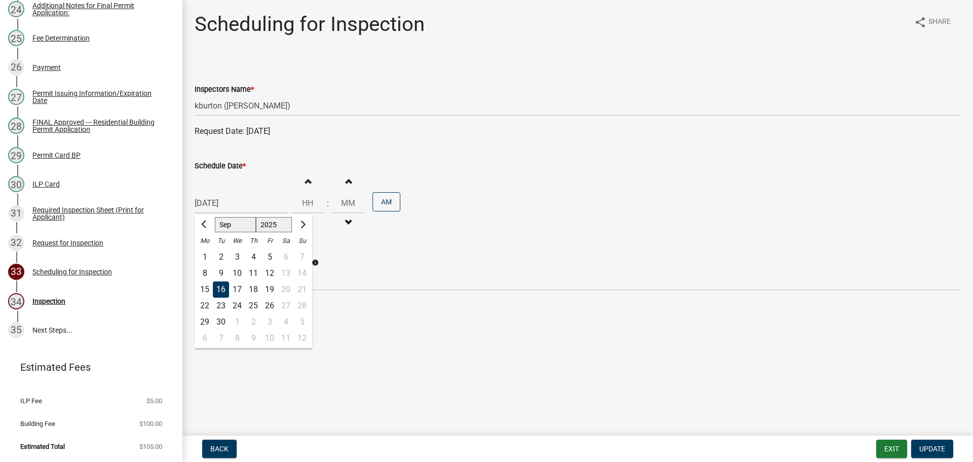
type input "[DATE]"
click at [936, 445] on span "Update" at bounding box center [932, 448] width 26 height 8
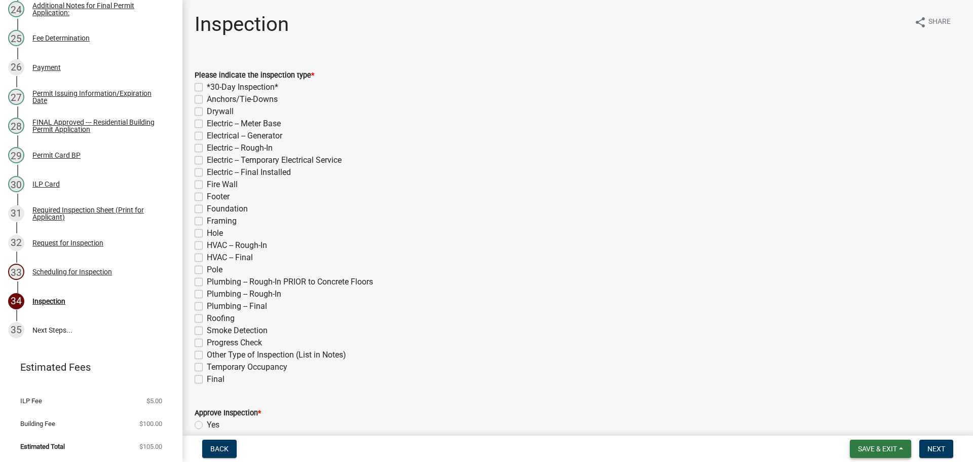
click at [877, 448] on span "Save & Exit" at bounding box center [877, 448] width 39 height 8
click at [876, 426] on button "Save & Exit" at bounding box center [870, 422] width 81 height 24
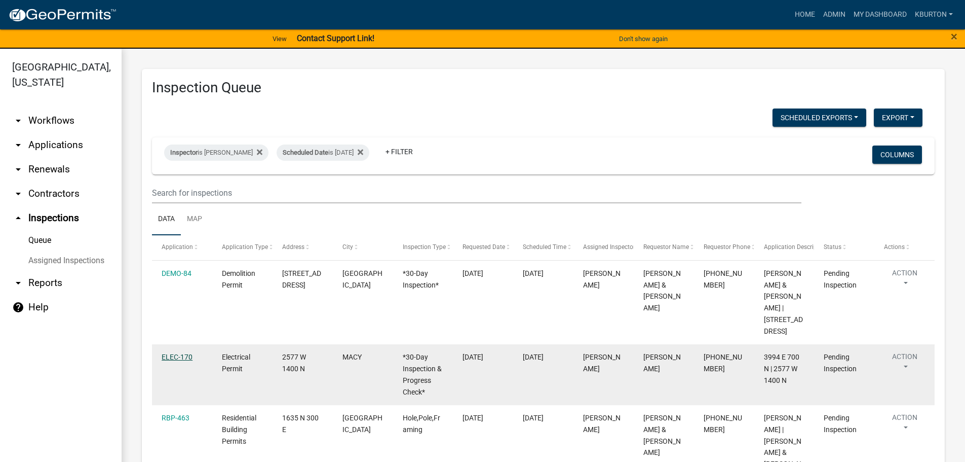
click at [180, 353] on link "ELEC-170" at bounding box center [177, 357] width 31 height 8
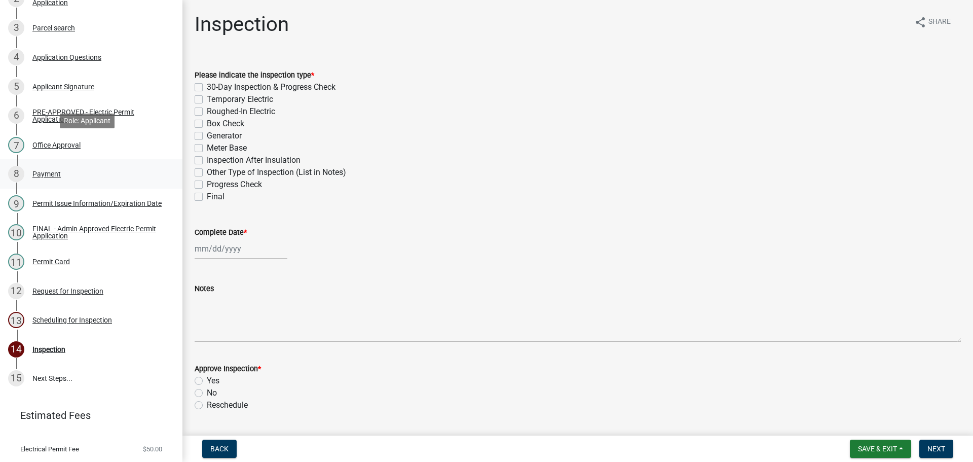
scroll to position [221, 0]
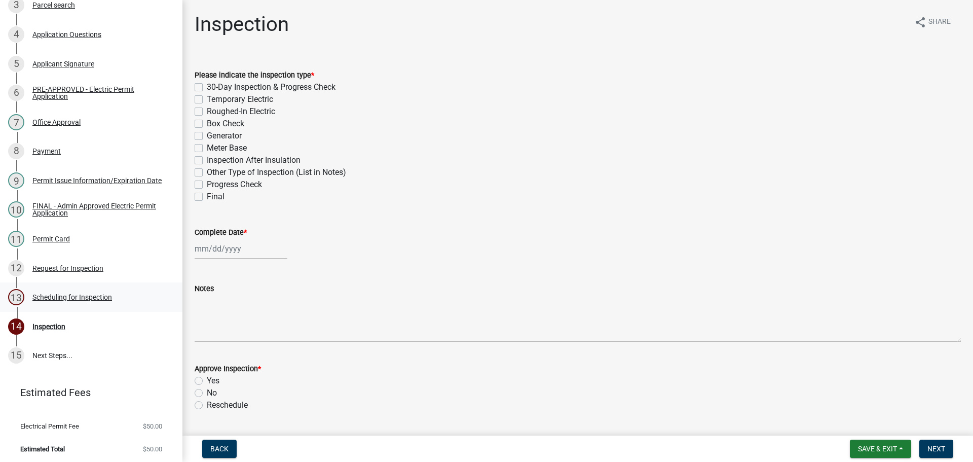
click at [94, 297] on div "Scheduling for Inspection" at bounding box center [72, 296] width 80 height 7
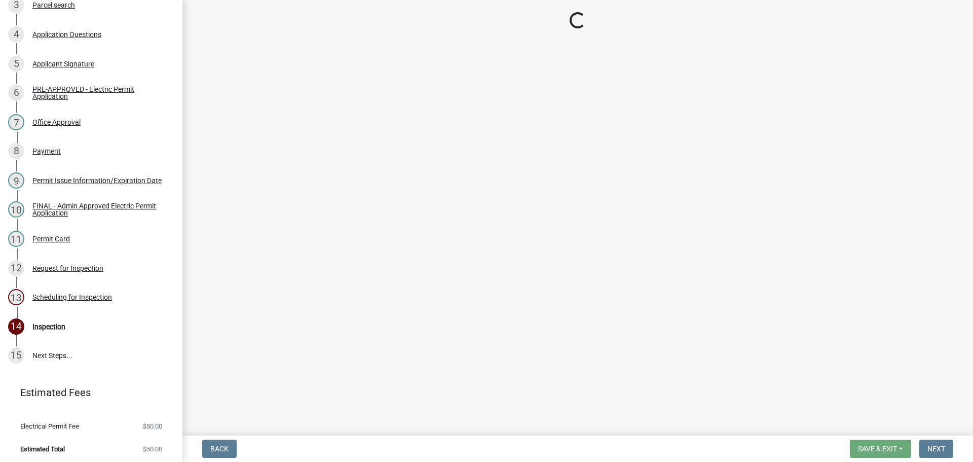
select select "25b75ae6-03c7-4280-9b34-fcf63005d5e5"
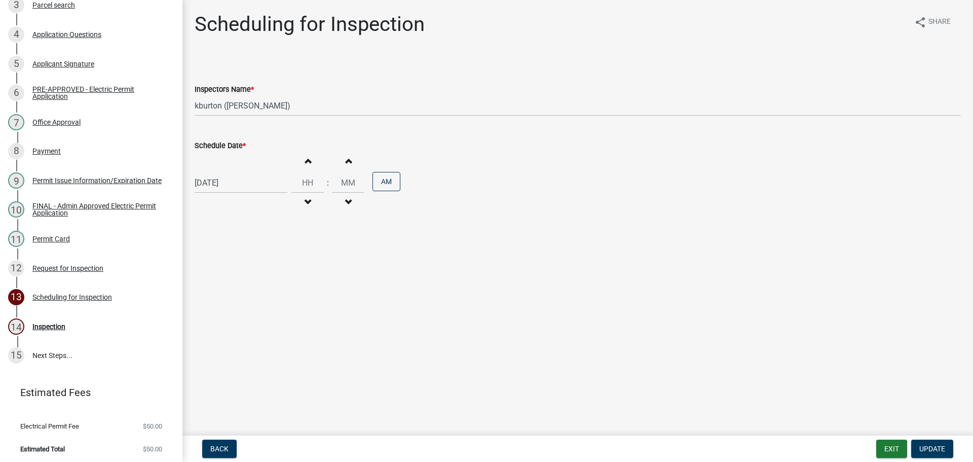
click at [224, 146] on label "Schedule Date *" at bounding box center [220, 145] width 51 height 7
click at [224, 172] on input "[DATE]" at bounding box center [241, 182] width 93 height 21
select select "9"
select select "2025"
click at [236, 207] on select "Jan Feb Mar Apr May Jun [DATE] Aug Sep Oct Nov Dec" at bounding box center [235, 204] width 41 height 15
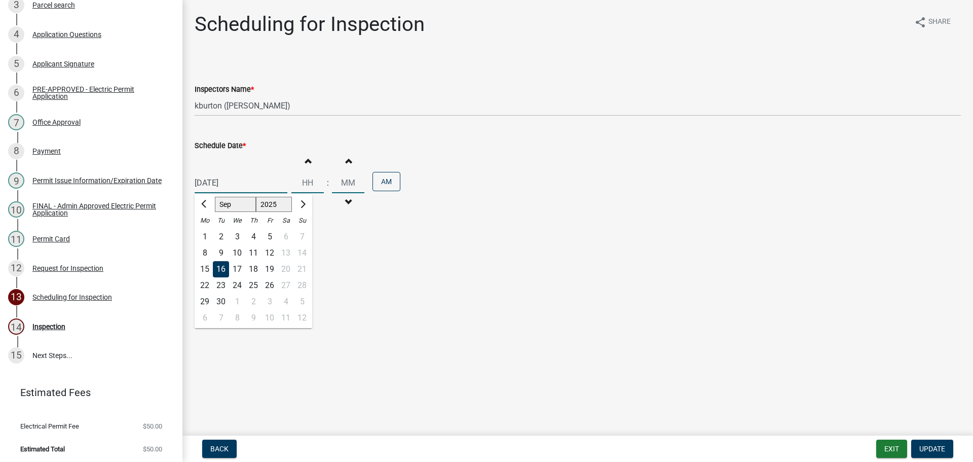
select select "10"
click at [215, 197] on select "Jan Feb Mar Apr May Jun [DATE] Aug Sep Oct Nov Dec" at bounding box center [235, 204] width 41 height 15
click at [240, 269] on div "15" at bounding box center [237, 269] width 16 height 16
type input "[DATE]"
click at [927, 444] on span "Update" at bounding box center [932, 448] width 26 height 8
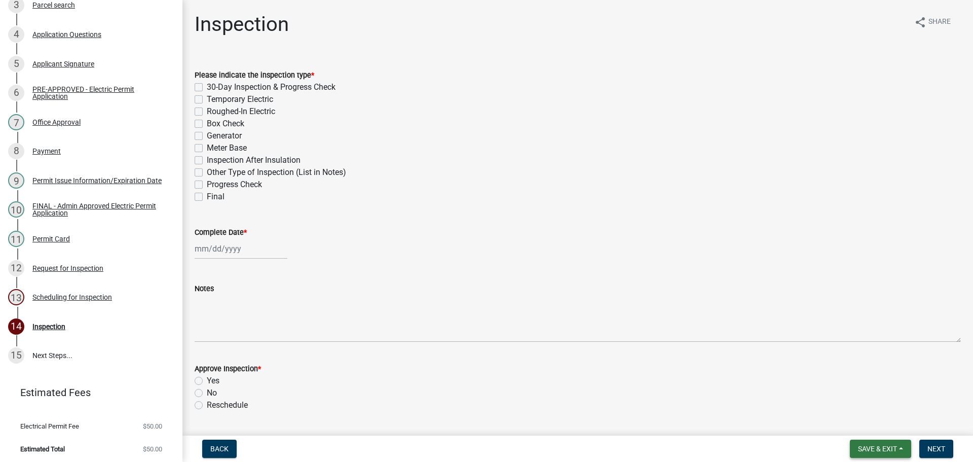
click at [864, 444] on span "Save & Exit" at bounding box center [877, 448] width 39 height 8
click at [873, 419] on button "Save & Exit" at bounding box center [870, 422] width 81 height 24
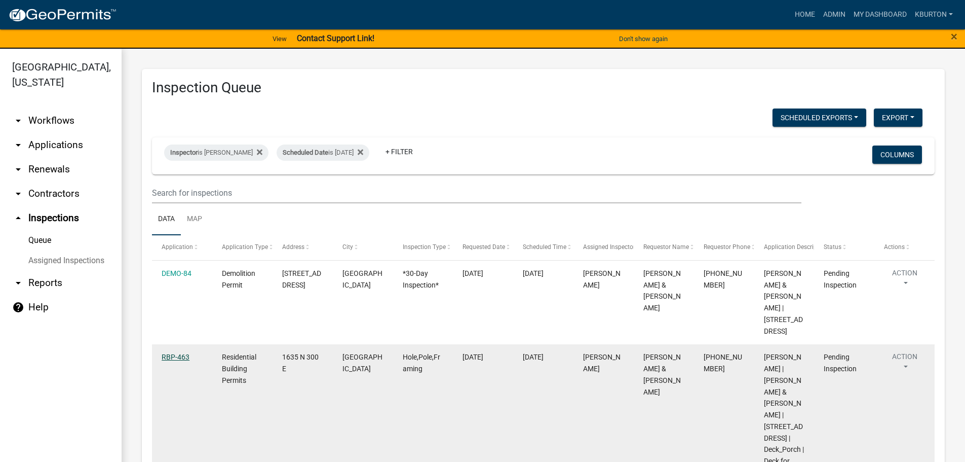
click at [177, 353] on link "RBP-463" at bounding box center [176, 357] width 28 height 8
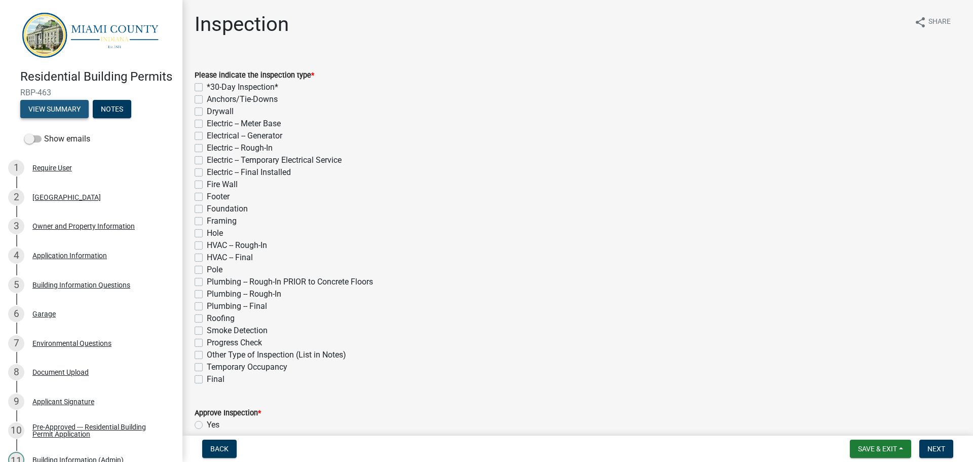
click at [69, 118] on button "View Summary" at bounding box center [54, 109] width 68 height 18
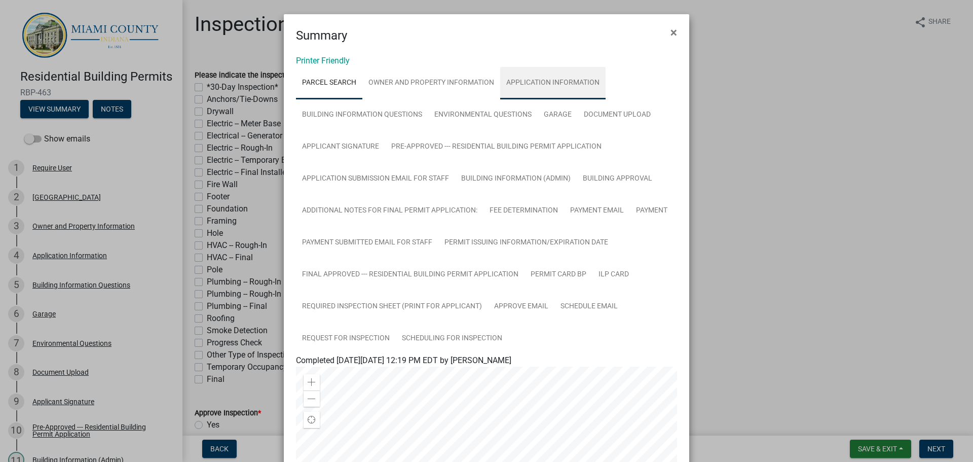
click at [518, 81] on link "Application Information" at bounding box center [552, 83] width 105 height 32
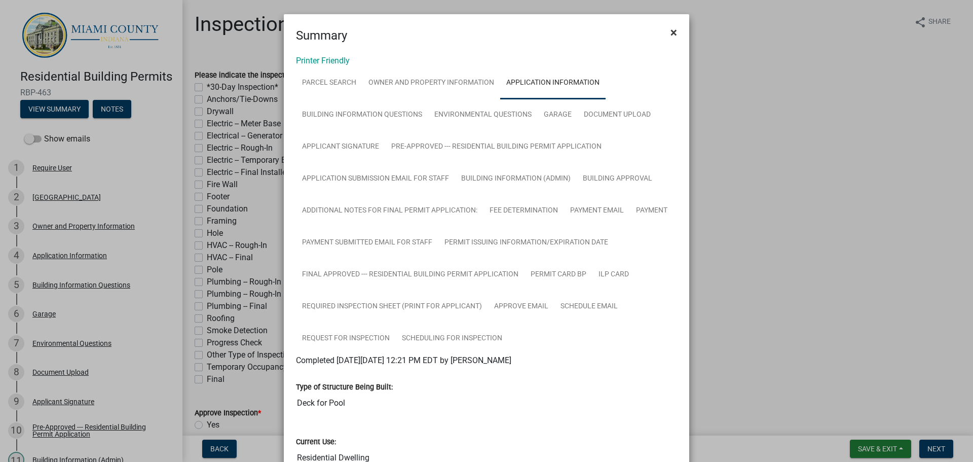
click at [675, 28] on button "×" at bounding box center [673, 32] width 23 height 28
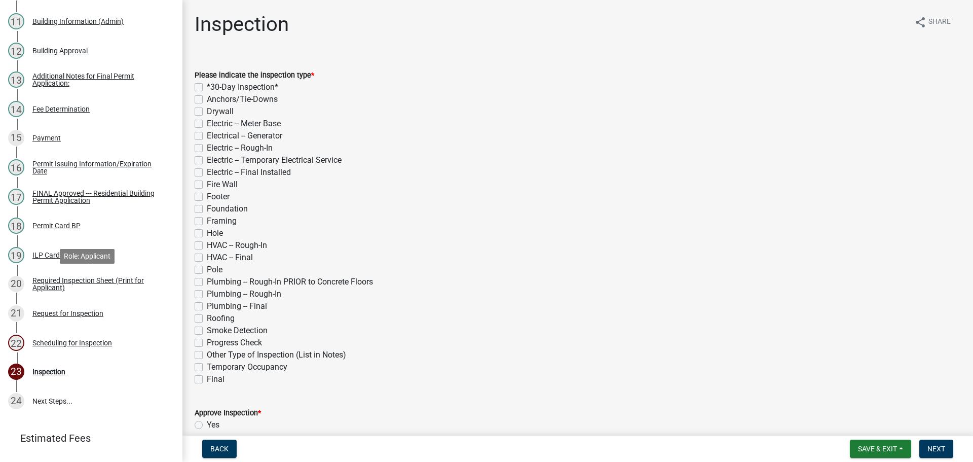
scroll to position [456, 0]
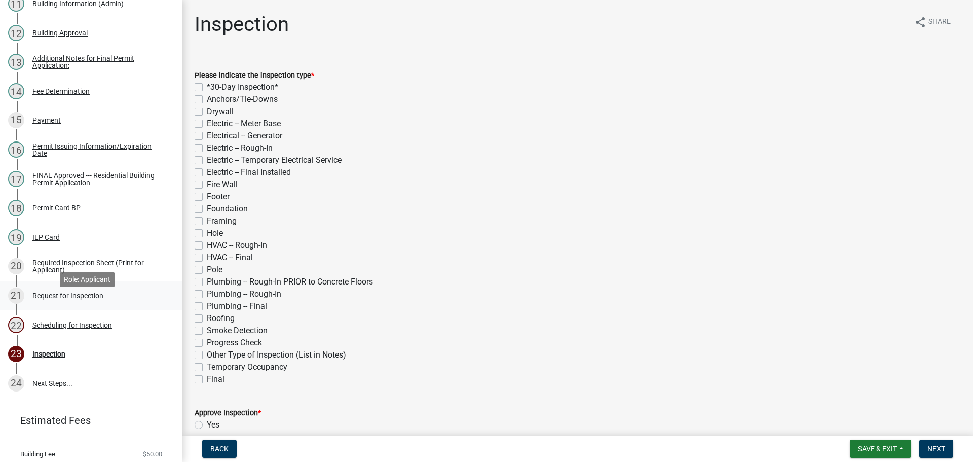
click at [73, 299] on div "Request for Inspection" at bounding box center [67, 295] width 71 height 7
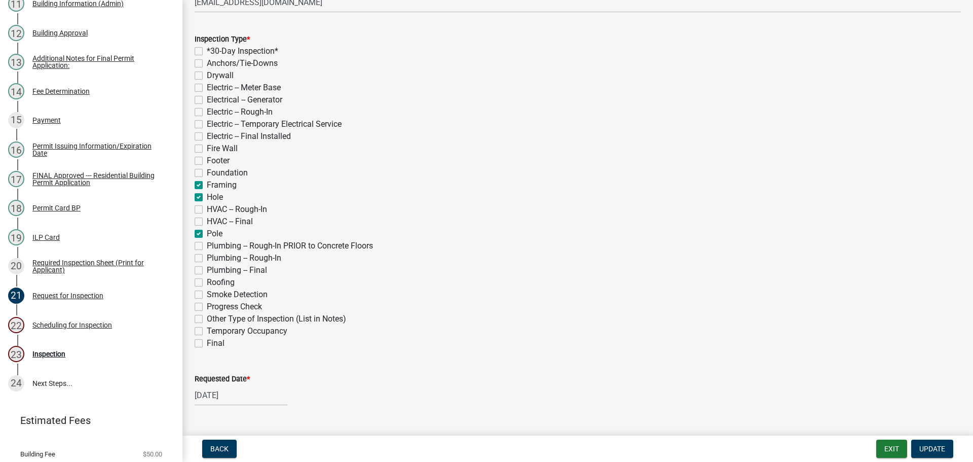
scroll to position [203, 0]
click at [207, 342] on label "Final" at bounding box center [216, 342] width 18 height 12
click at [207, 342] on input "Final" at bounding box center [210, 339] width 7 height 7
checkbox input "true"
checkbox input "false"
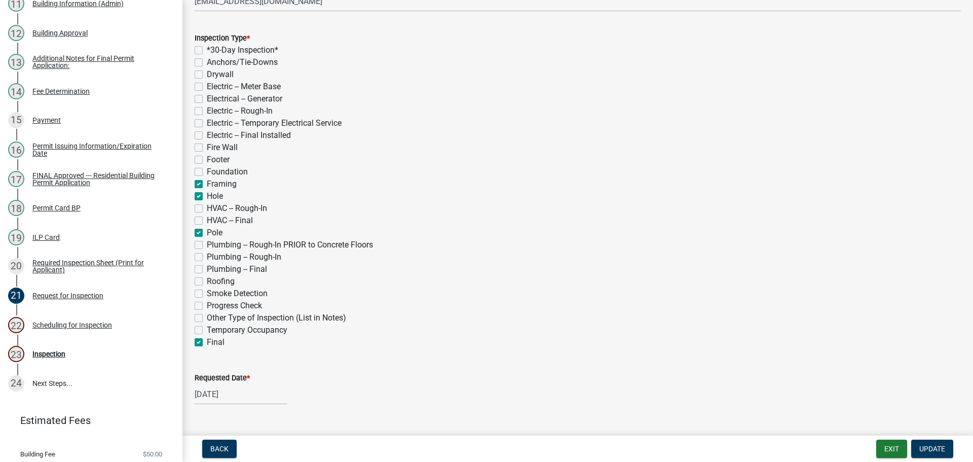
checkbox input "false"
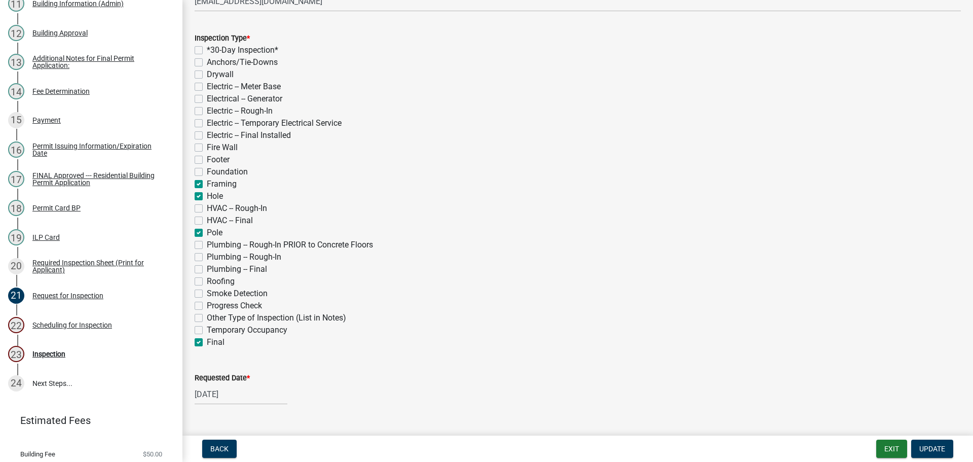
checkbox input "false"
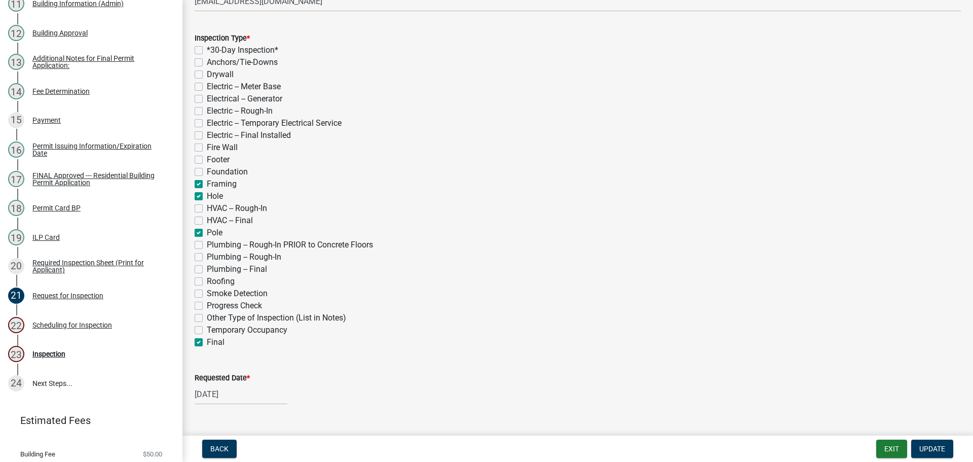
checkbox input "true"
checkbox input "false"
checkbox input "true"
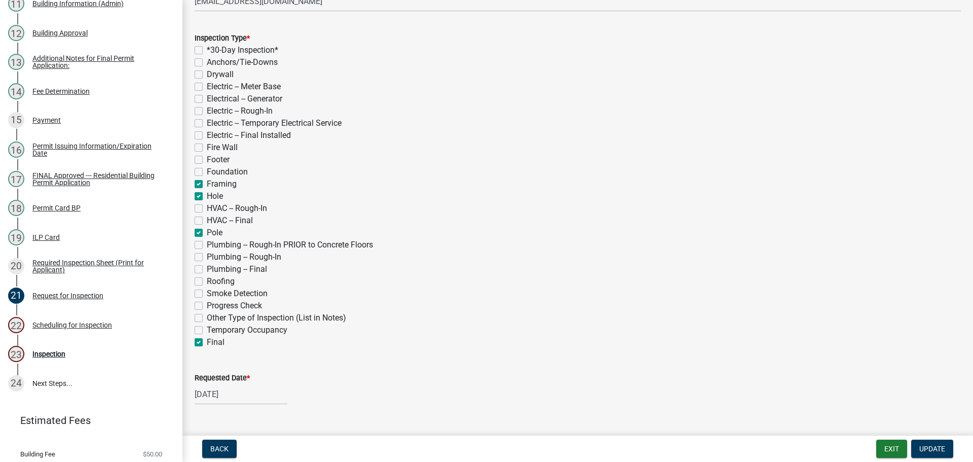
checkbox input "false"
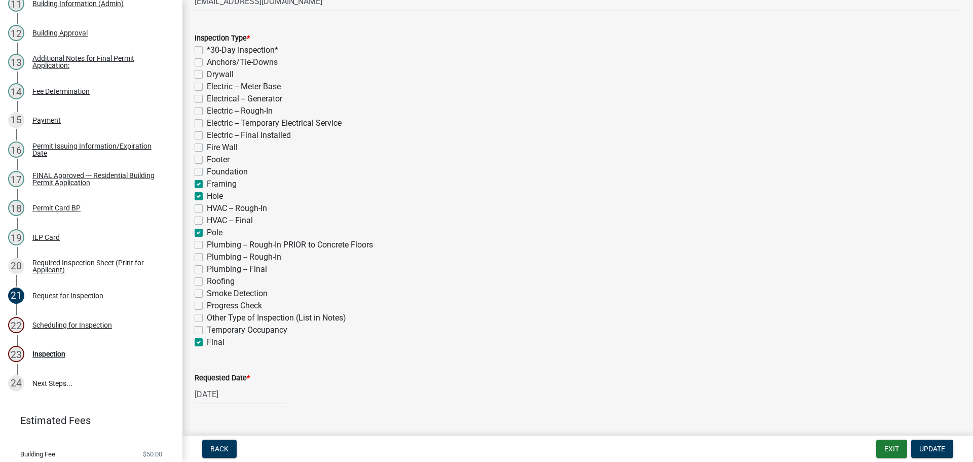
checkbox input "false"
checkbox input "true"
click at [228, 375] on label "Requested Date *" at bounding box center [222, 378] width 55 height 7
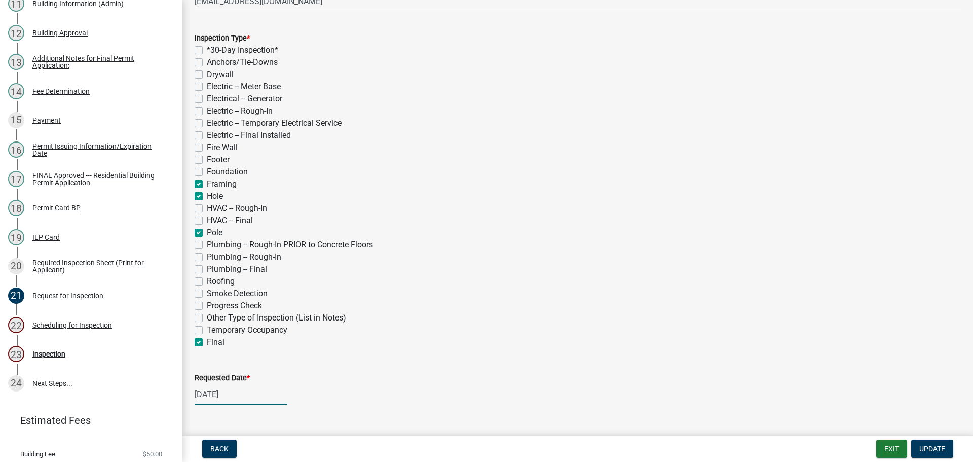
click at [228, 384] on input "[DATE]" at bounding box center [241, 394] width 93 height 21
select select "7"
select select "2025"
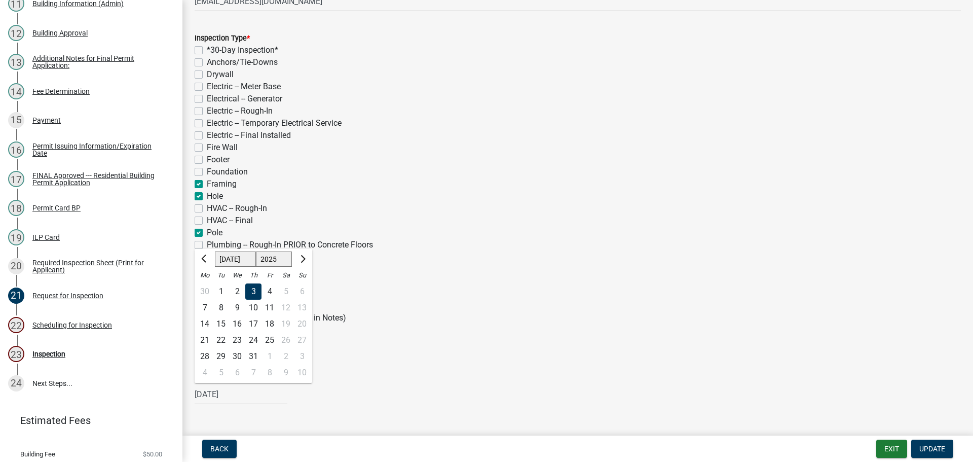
click at [235, 263] on select "Jan Feb Mar Apr May Jun [DATE] Aug Sep Oct Nov Dec" at bounding box center [235, 258] width 41 height 15
select select "9"
click at [215, 251] on select "Jan Feb Mar Apr May Jun [DATE] Aug Sep Oct Nov Dec" at bounding box center [235, 258] width 41 height 15
click at [222, 323] on div "16" at bounding box center [221, 324] width 16 height 16
type input "[DATE]"
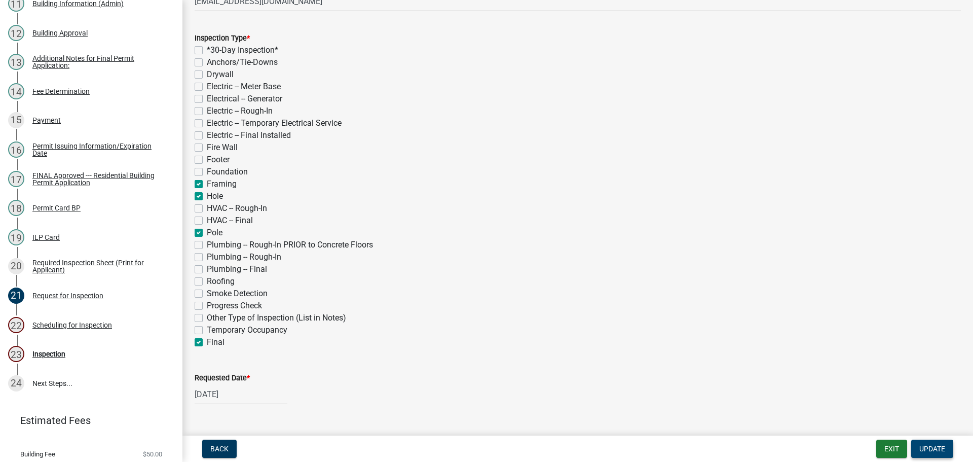
click at [924, 448] on span "Update" at bounding box center [932, 448] width 26 height 8
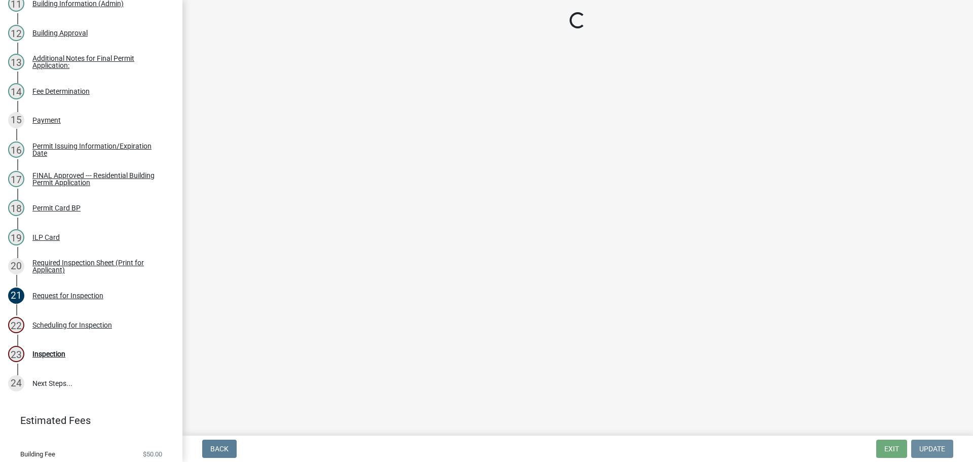
scroll to position [0, 0]
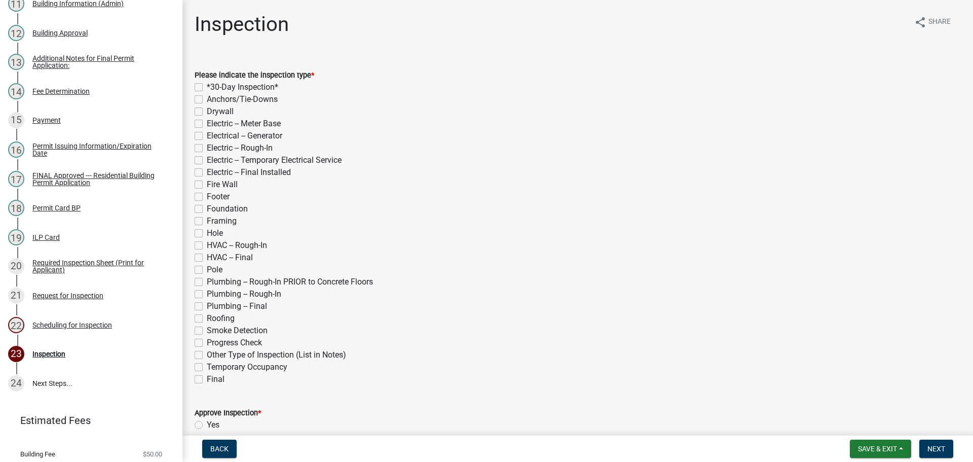
click at [207, 231] on label "Hole" at bounding box center [215, 233] width 16 height 12
click at [207, 231] on input "Hole" at bounding box center [210, 230] width 7 height 7
checkbox input "true"
checkbox input "false"
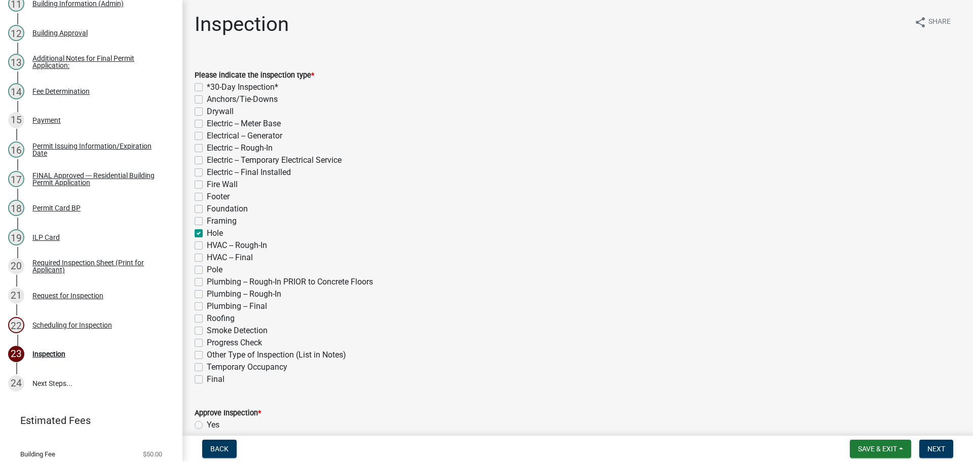
checkbox input "false"
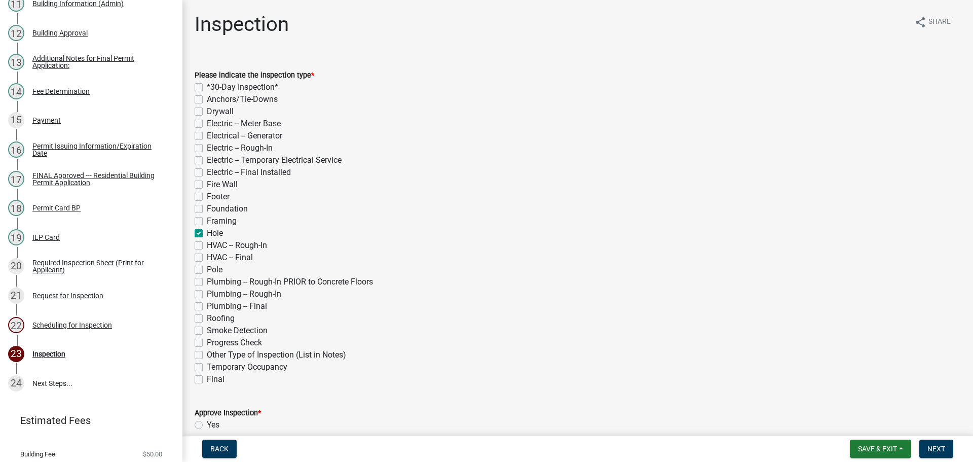
checkbox input "false"
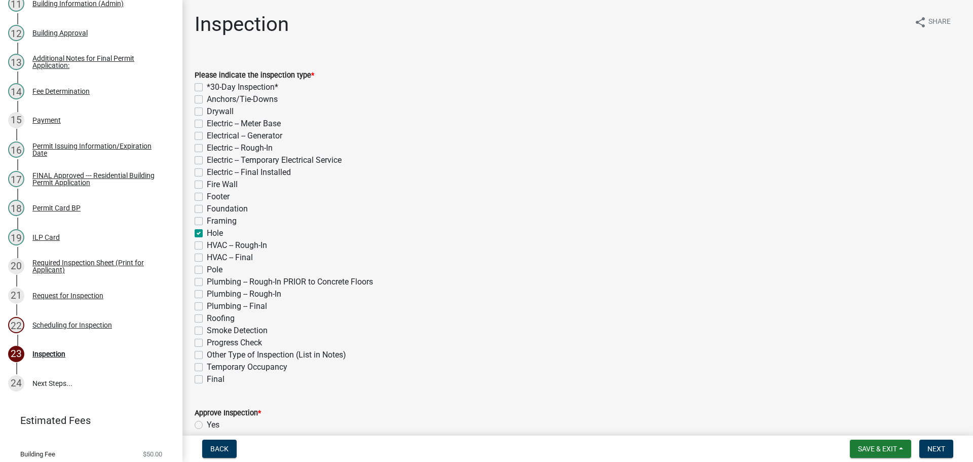
checkbox input "true"
checkbox input "false"
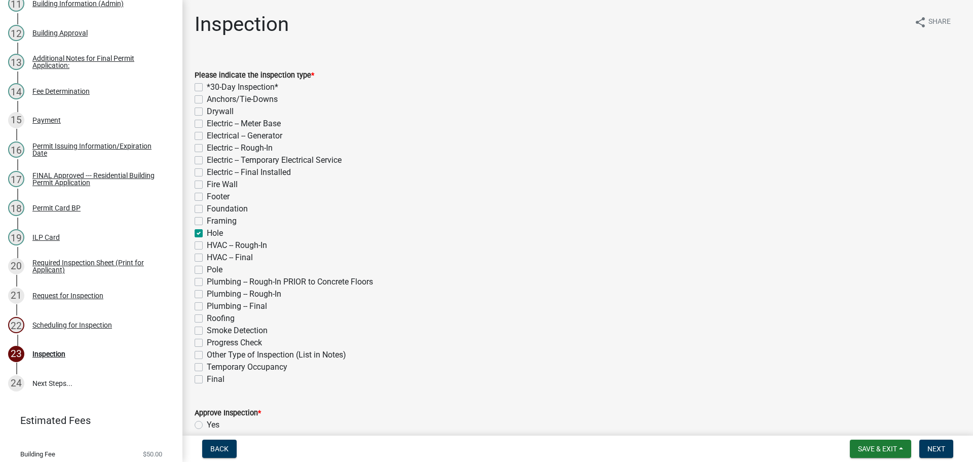
checkbox input "false"
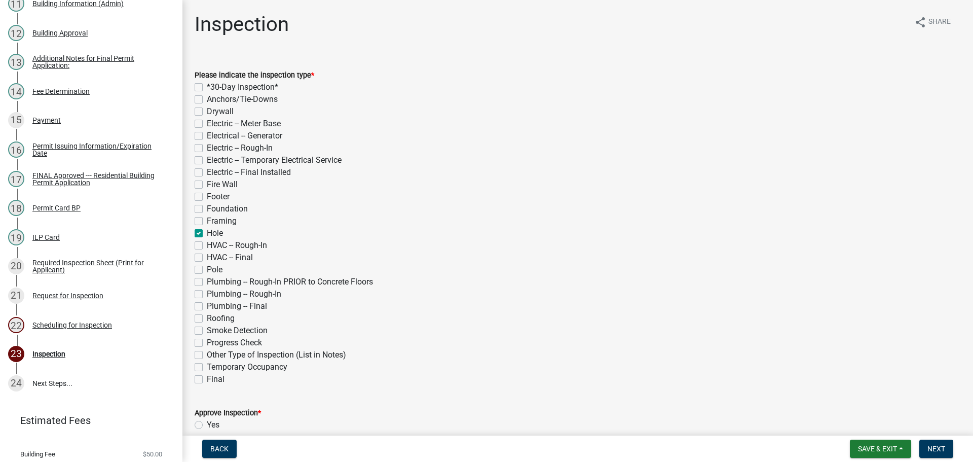
checkbox input "false"
click at [207, 218] on label "Framing" at bounding box center [222, 221] width 30 height 12
click at [207, 218] on input "Framing" at bounding box center [210, 218] width 7 height 7
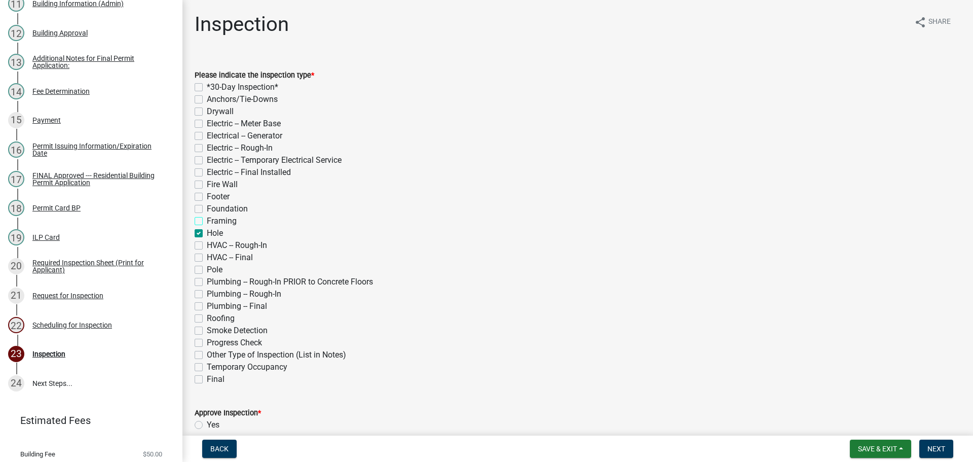
checkbox input "true"
checkbox input "false"
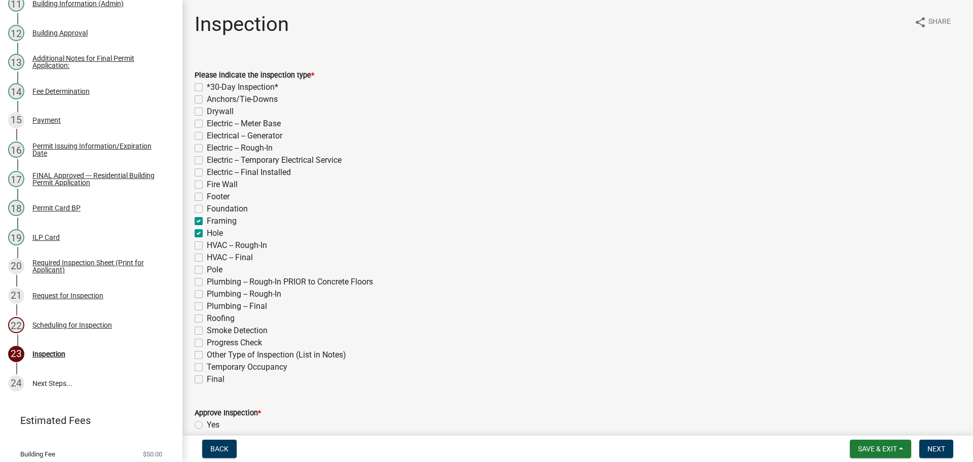
checkbox input "false"
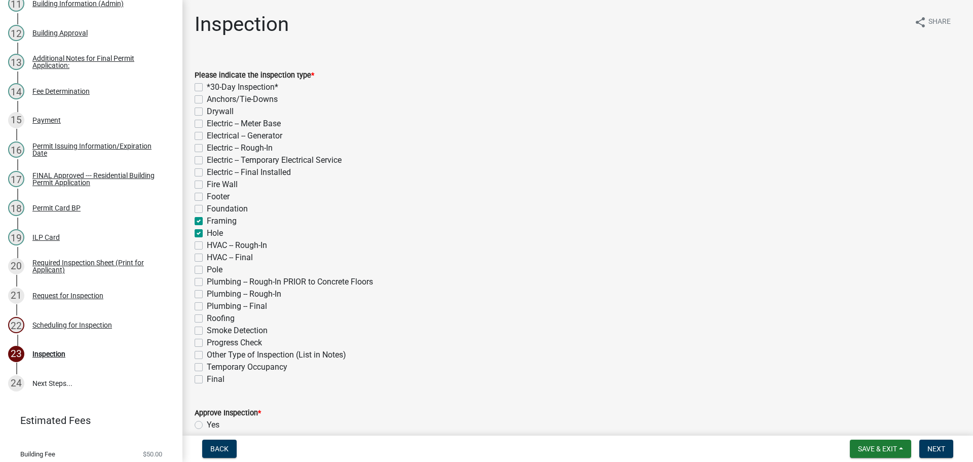
checkbox input "false"
checkbox input "true"
checkbox input "false"
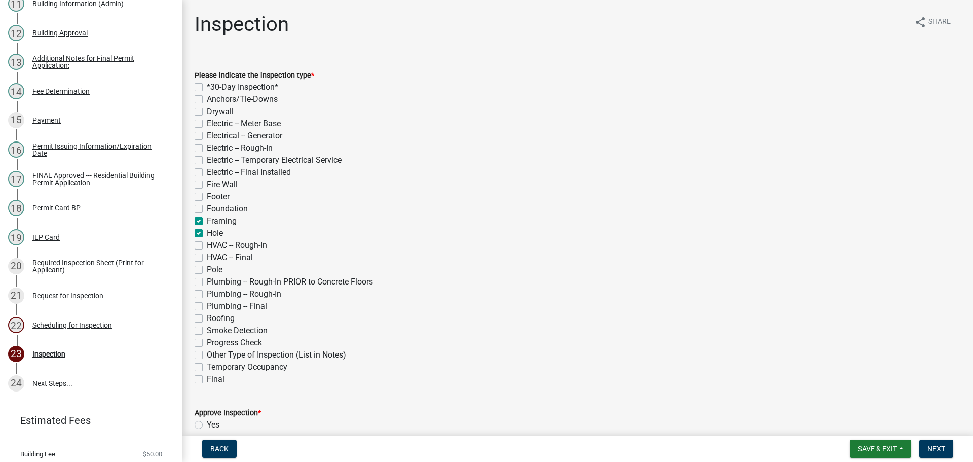
checkbox input "false"
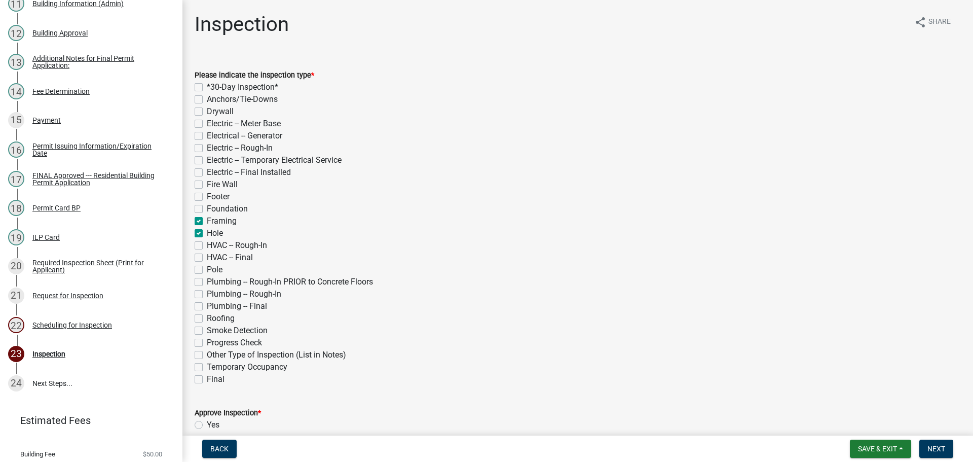
checkbox input "false"
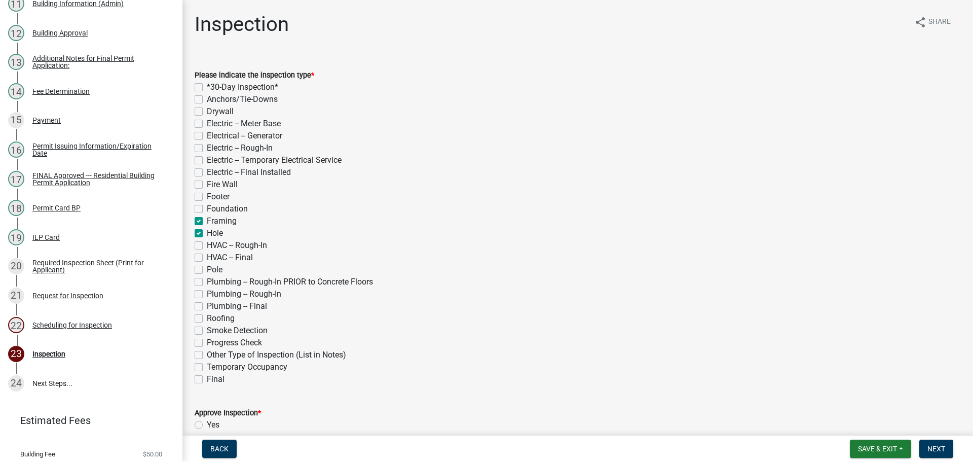
checkbox input "false"
click at [207, 268] on label "Pole" at bounding box center [215, 270] width 16 height 12
click at [207, 268] on input "Pole" at bounding box center [210, 267] width 7 height 7
checkbox input "true"
checkbox input "false"
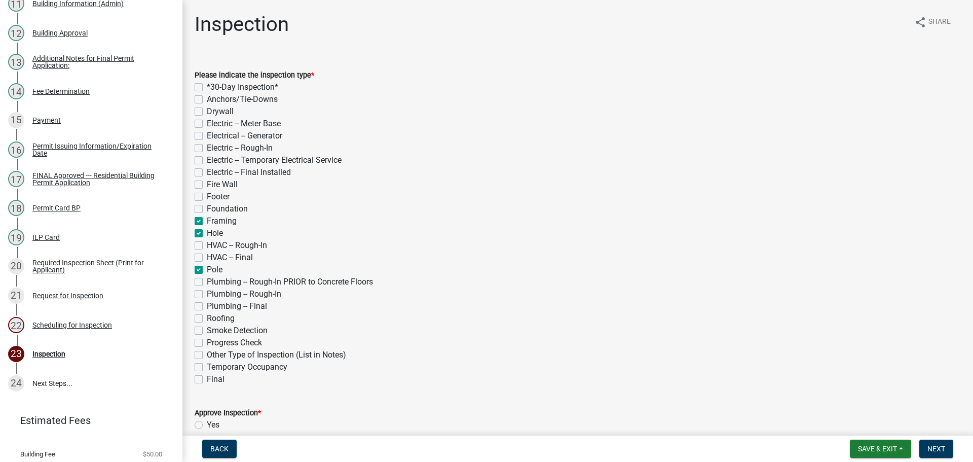
checkbox input "false"
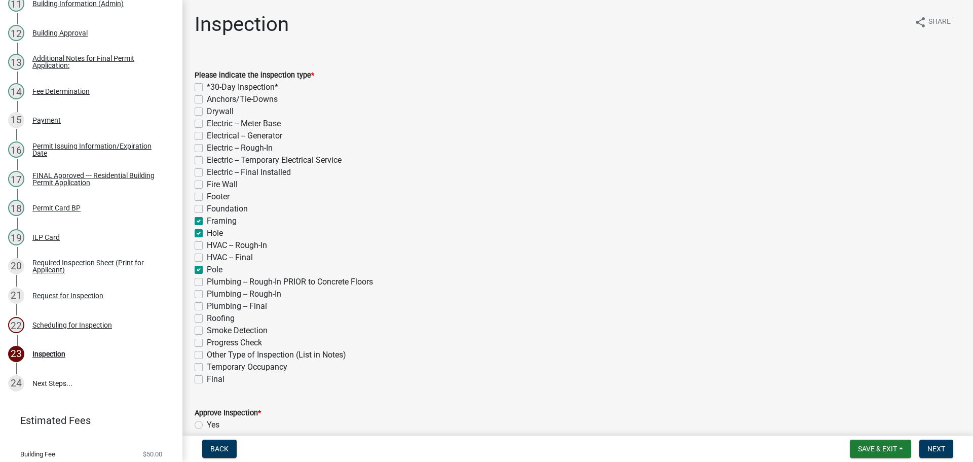
checkbox input "false"
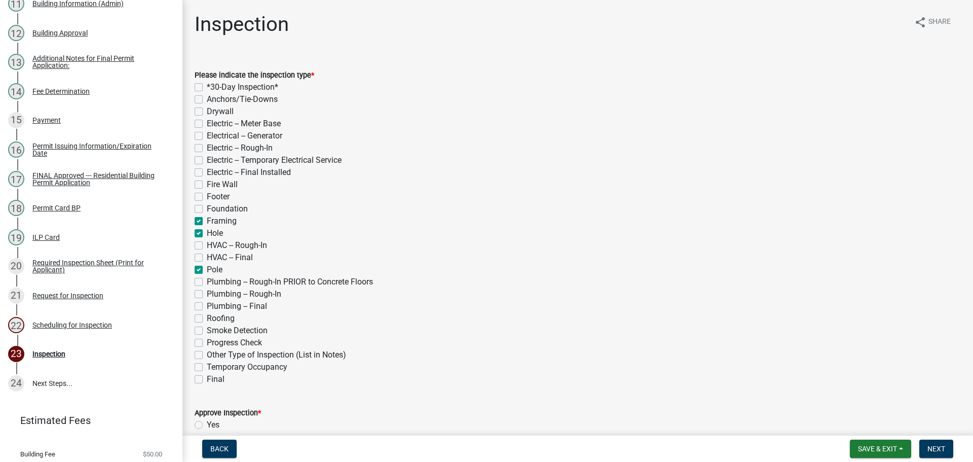
checkbox input "true"
checkbox input "false"
checkbox input "true"
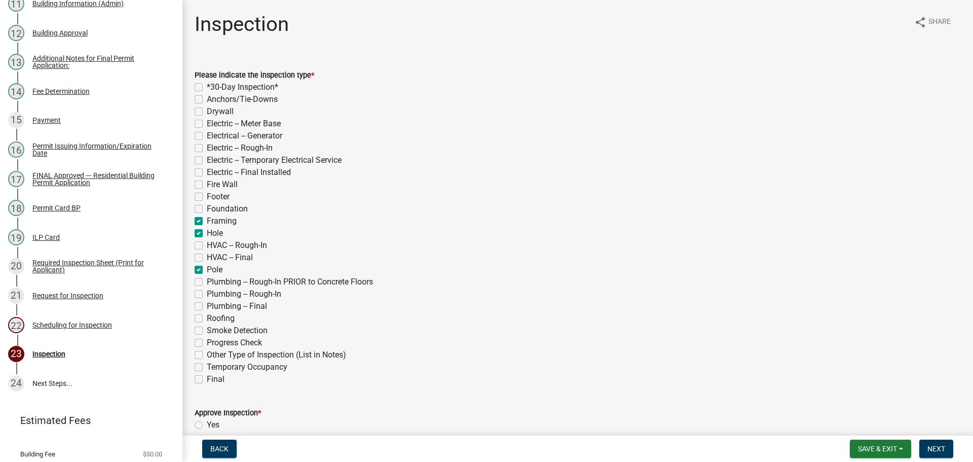
checkbox input "false"
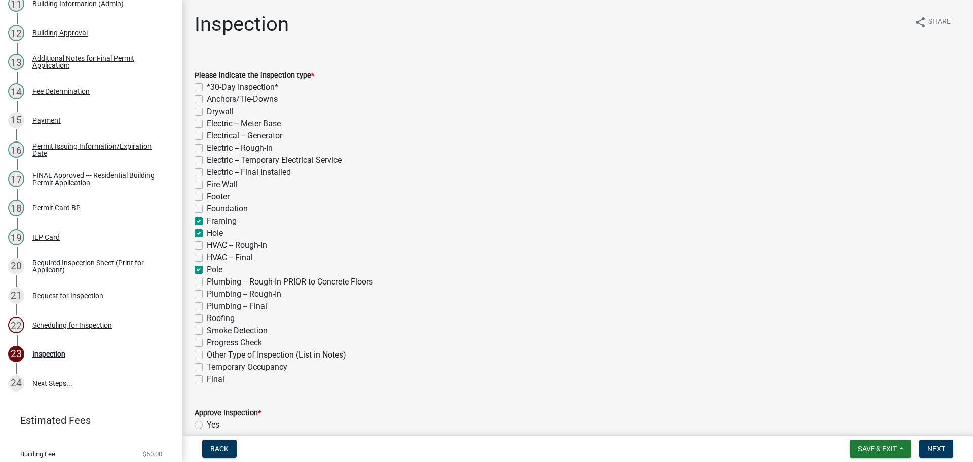
checkbox input "false"
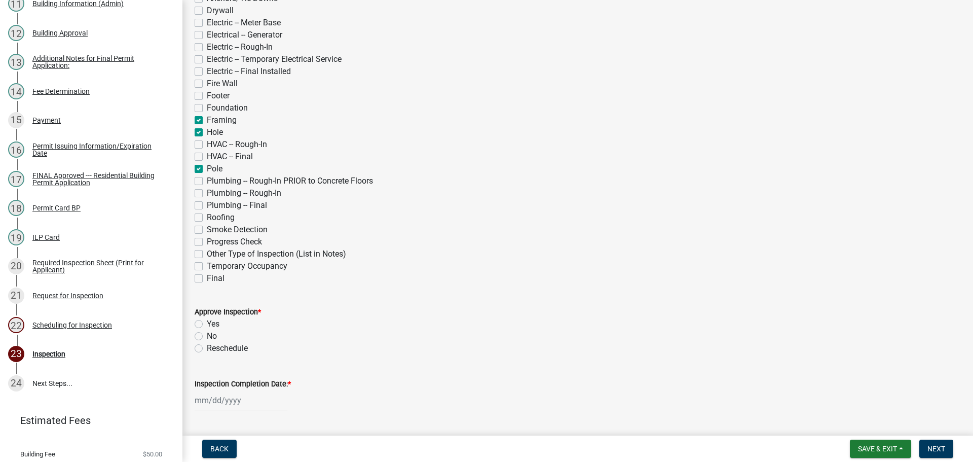
scroll to position [101, 0]
click at [207, 277] on label "Final" at bounding box center [216, 278] width 18 height 12
click at [207, 277] on input "Final" at bounding box center [210, 275] width 7 height 7
checkbox input "true"
checkbox input "false"
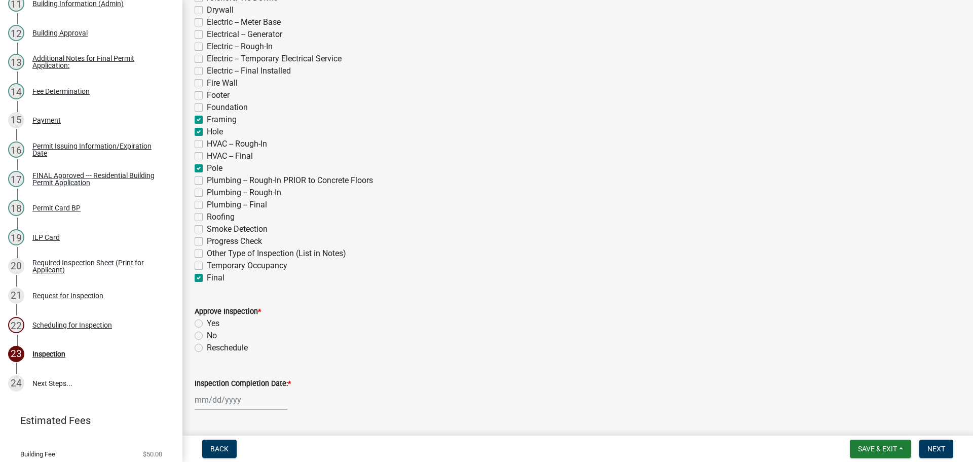
checkbox input "false"
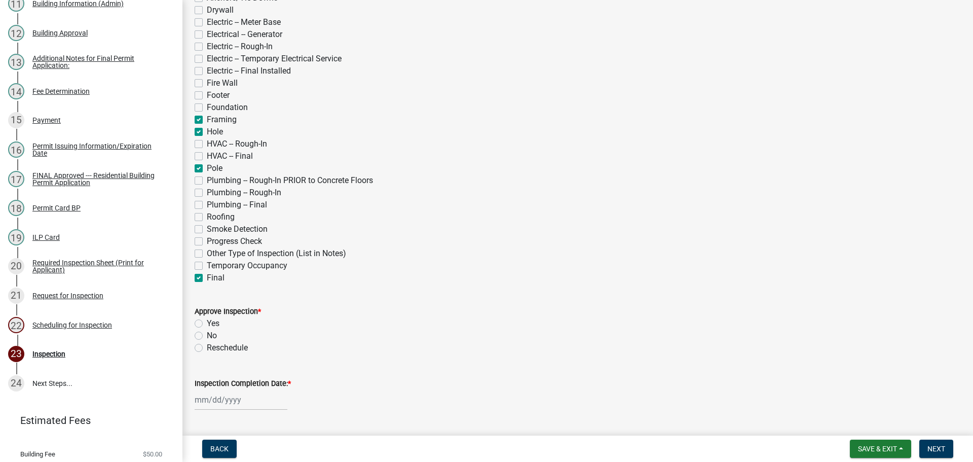
checkbox input "false"
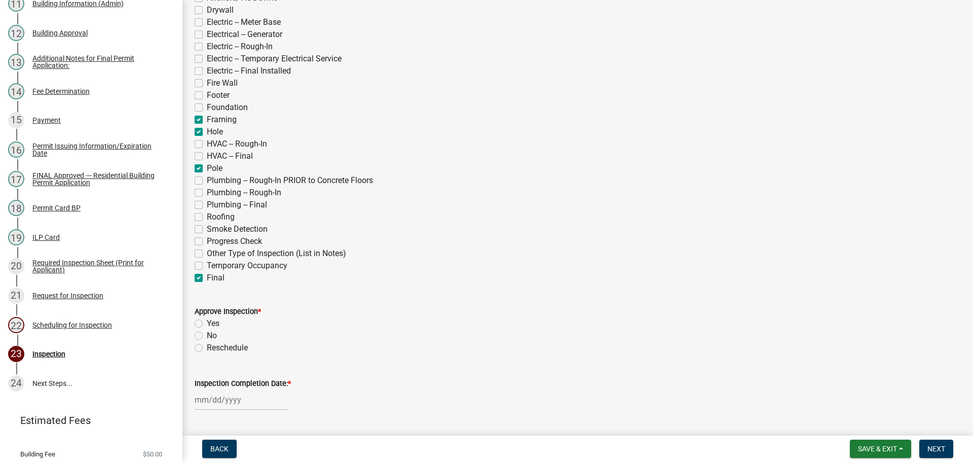
checkbox input "true"
checkbox input "false"
checkbox input "true"
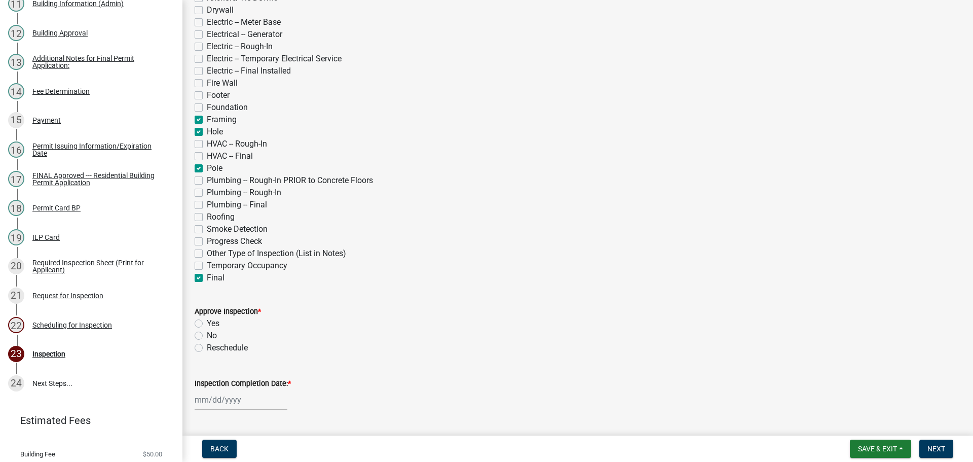
checkbox input "false"
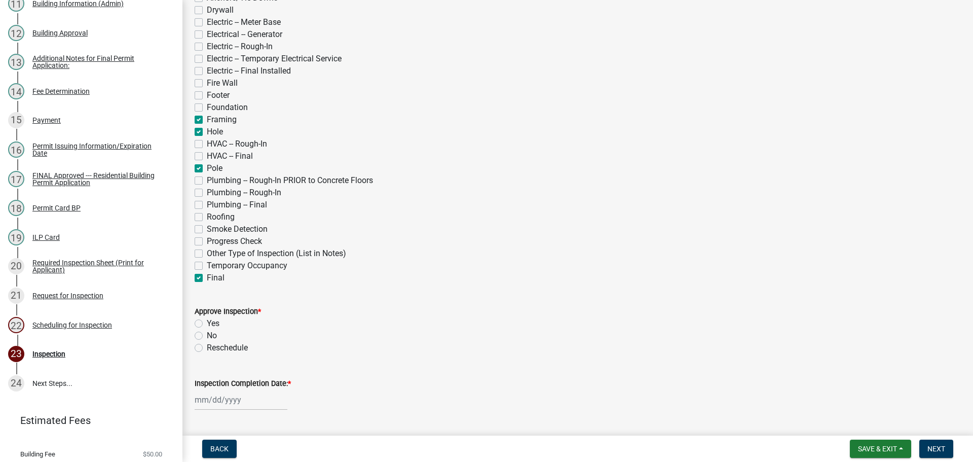
checkbox input "false"
checkbox input "true"
click at [203, 322] on div "Yes" at bounding box center [578, 323] width 766 height 12
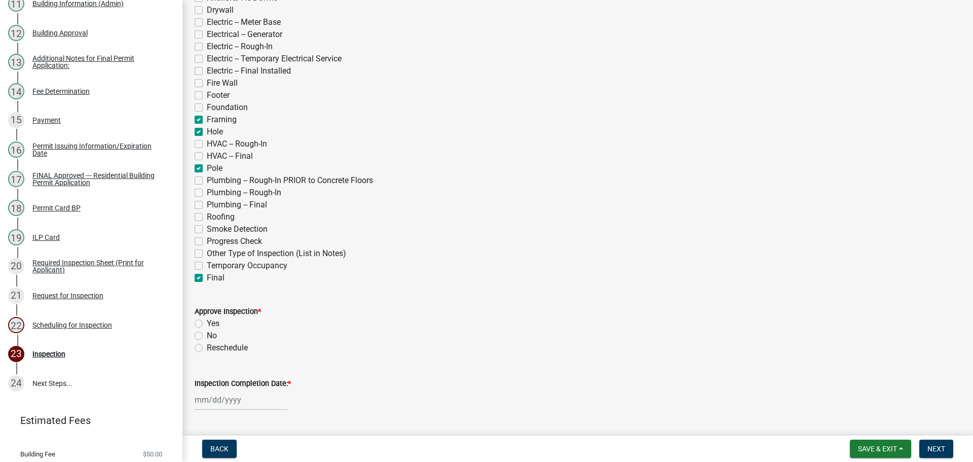
click at [203, 324] on div "Yes" at bounding box center [578, 323] width 766 height 12
click at [203, 323] on div "Yes" at bounding box center [578, 323] width 766 height 12
click at [207, 322] on label "Yes" at bounding box center [213, 323] width 13 height 12
click at [207, 322] on input "Yes" at bounding box center [210, 320] width 7 height 7
radio input "true"
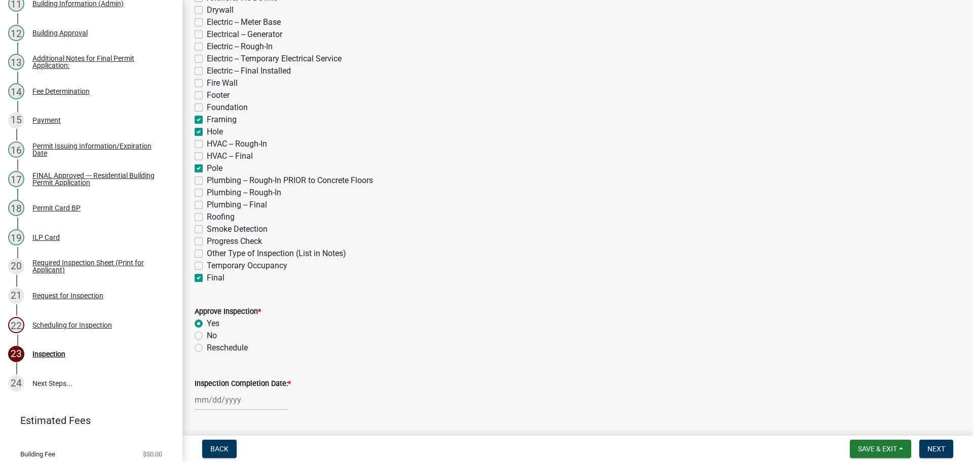
scroll to position [152, 0]
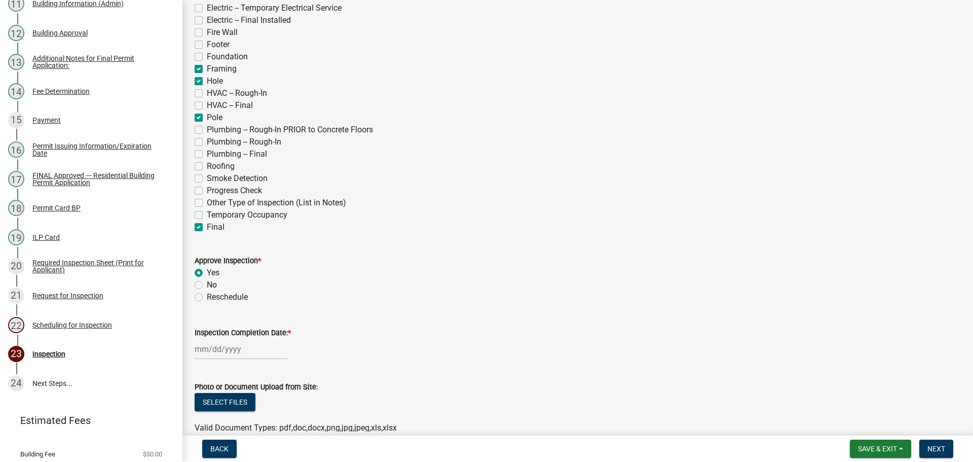
click at [250, 331] on label "Inspection Completion Date: *" at bounding box center [243, 332] width 96 height 7
click at [250, 339] on input "Inspection Completion Date: *" at bounding box center [241, 349] width 93 height 21
select select "9"
select select "2025"
click at [223, 280] on div "16" at bounding box center [221, 279] width 16 height 16
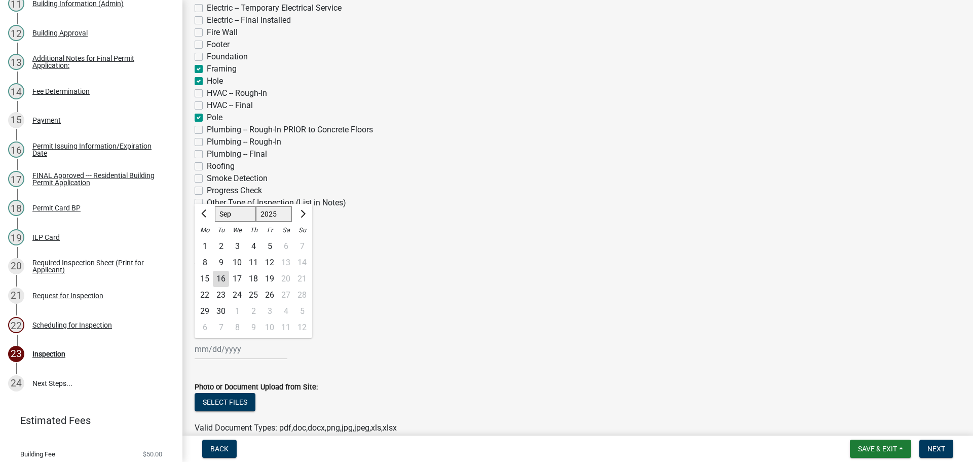
type input "[DATE]"
click at [944, 440] on button "Next" at bounding box center [936, 448] width 34 height 18
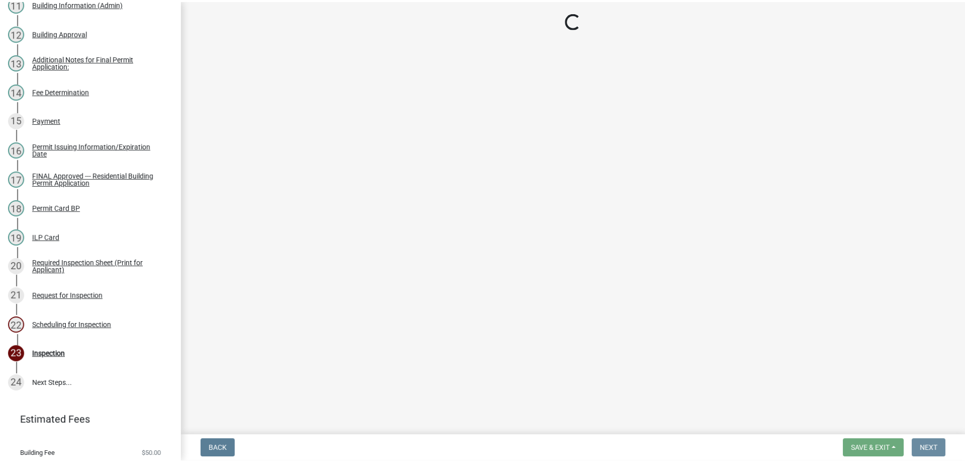
scroll to position [0, 0]
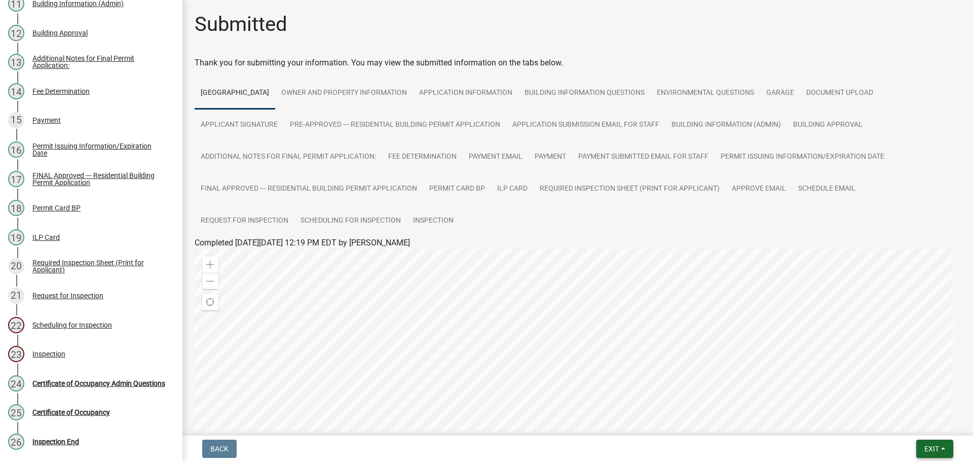
click at [944, 445] on button "Exit" at bounding box center [934, 448] width 37 height 18
click at [936, 431] on button "Save & Exit" at bounding box center [912, 422] width 81 height 24
